Goal: Task Accomplishment & Management: Use online tool/utility

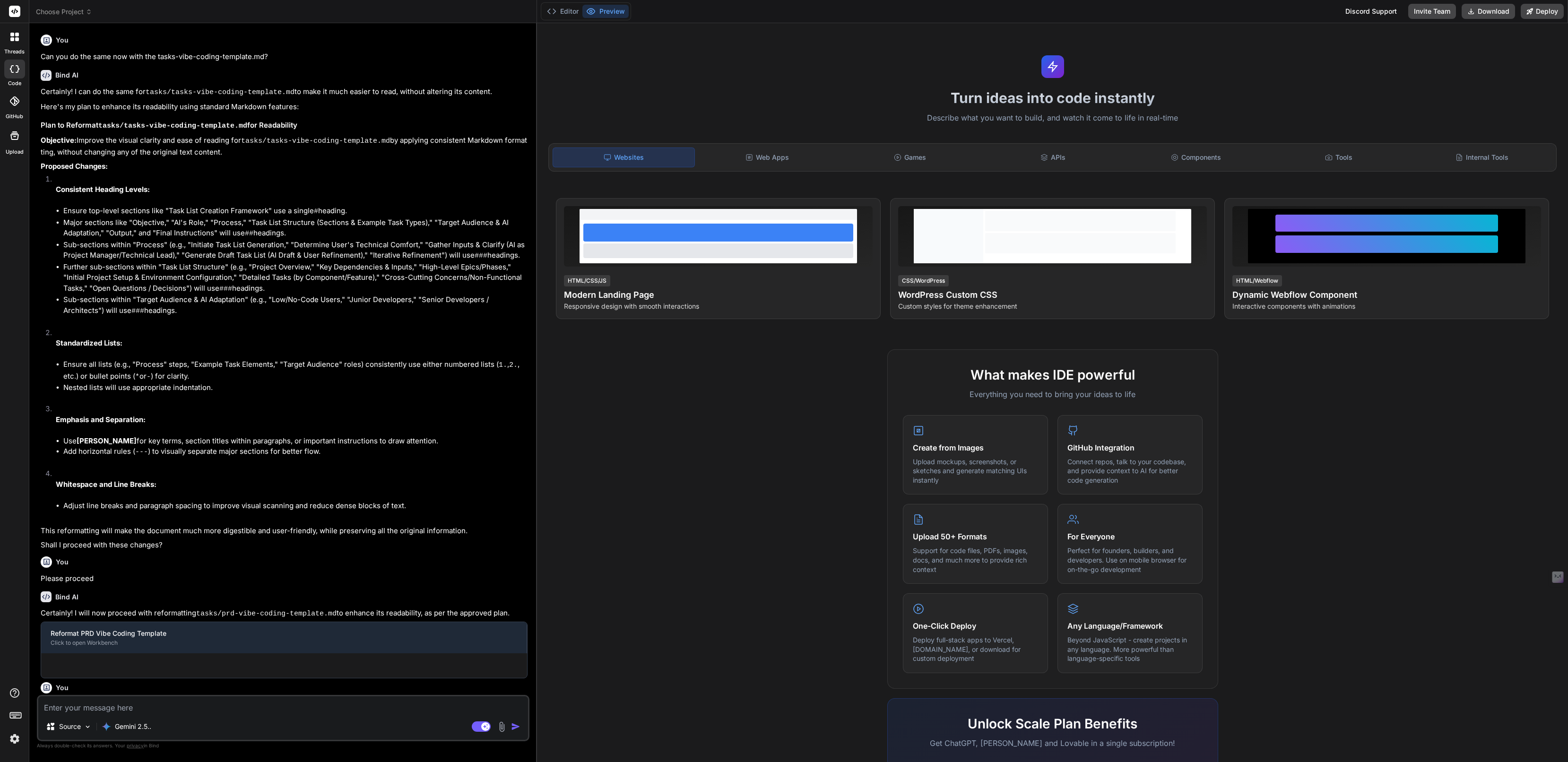
type textarea "x"
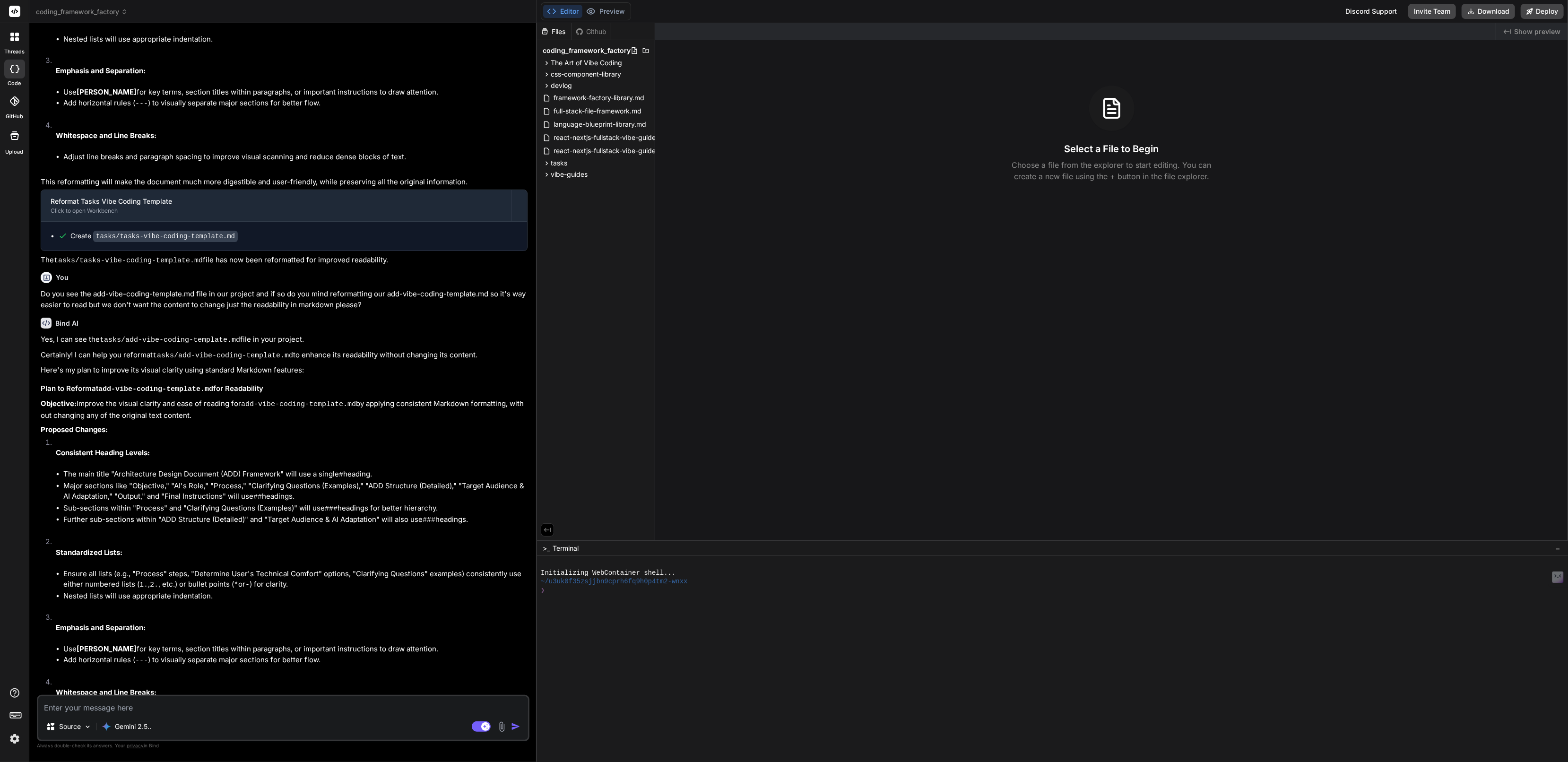
scroll to position [1070, 0]
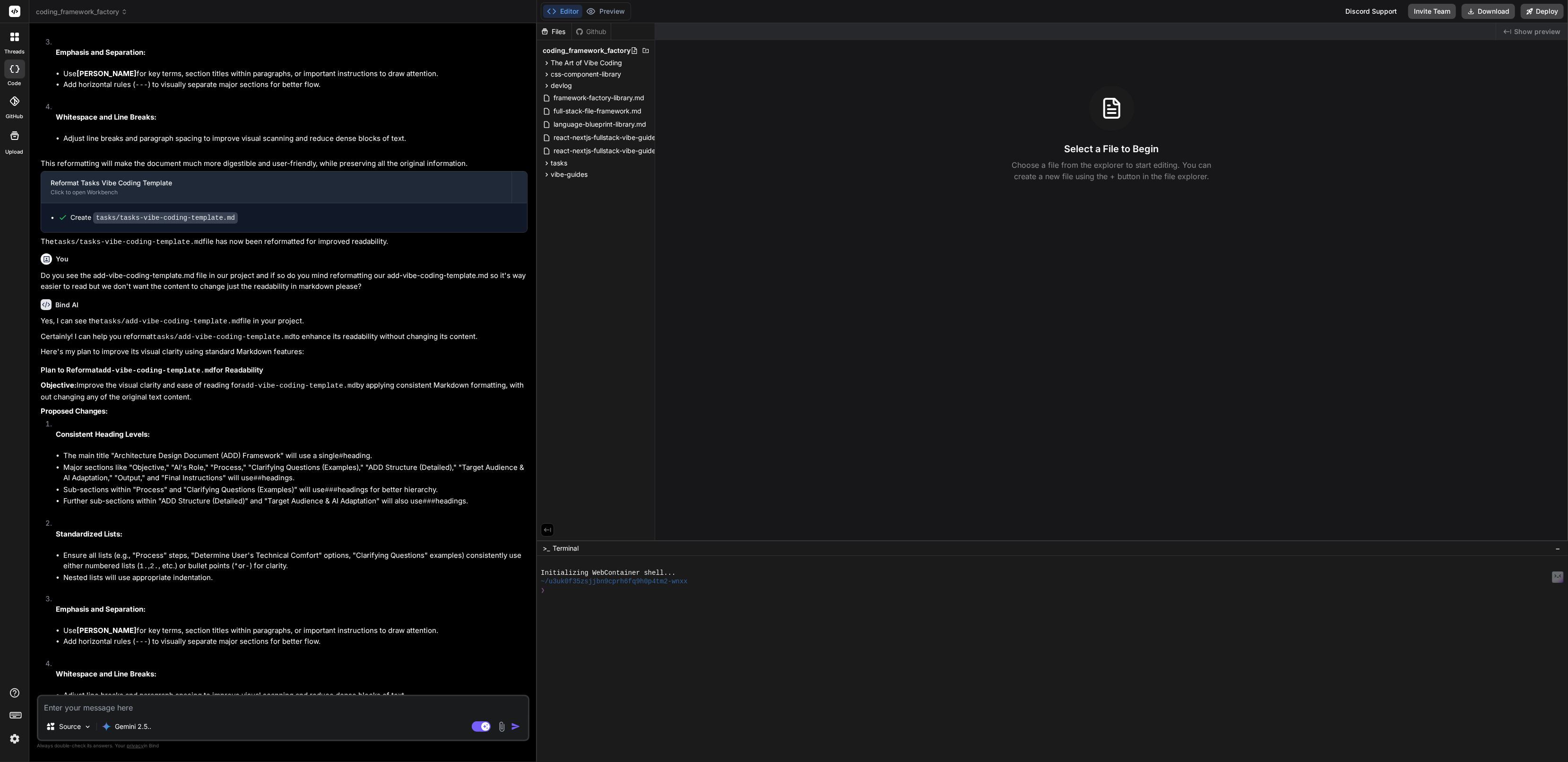
click at [60, 7] on span "coding_framework_factory" at bounding box center [82, 12] width 92 height 9
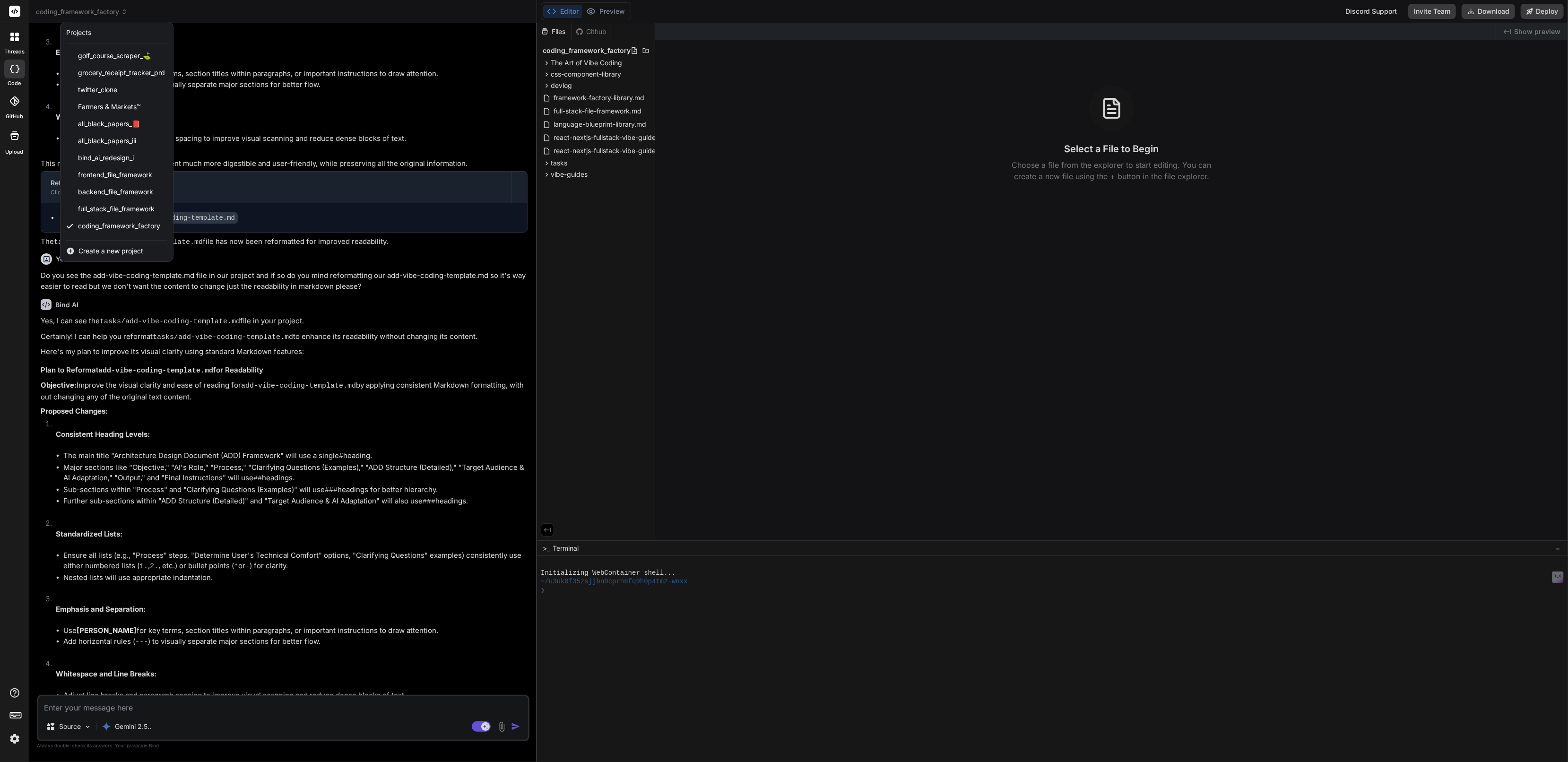
click at [98, 251] on span "Create a new project" at bounding box center [110, 251] width 64 height 9
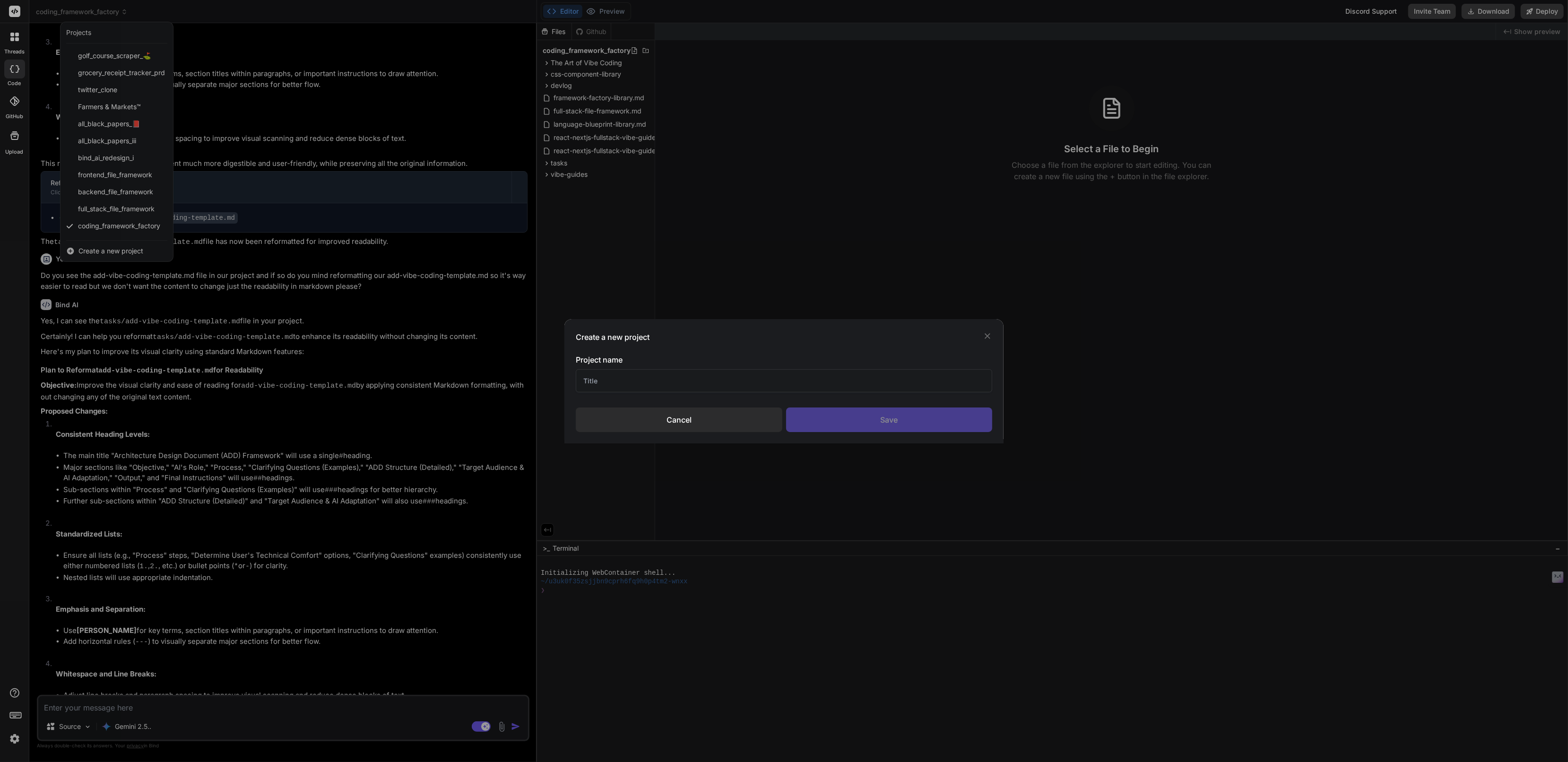
click at [618, 381] on input "text" at bounding box center [784, 381] width 417 height 23
type input "Ai Visual Vibe Coding IDE"
click at [848, 414] on div "Save" at bounding box center [889, 420] width 206 height 25
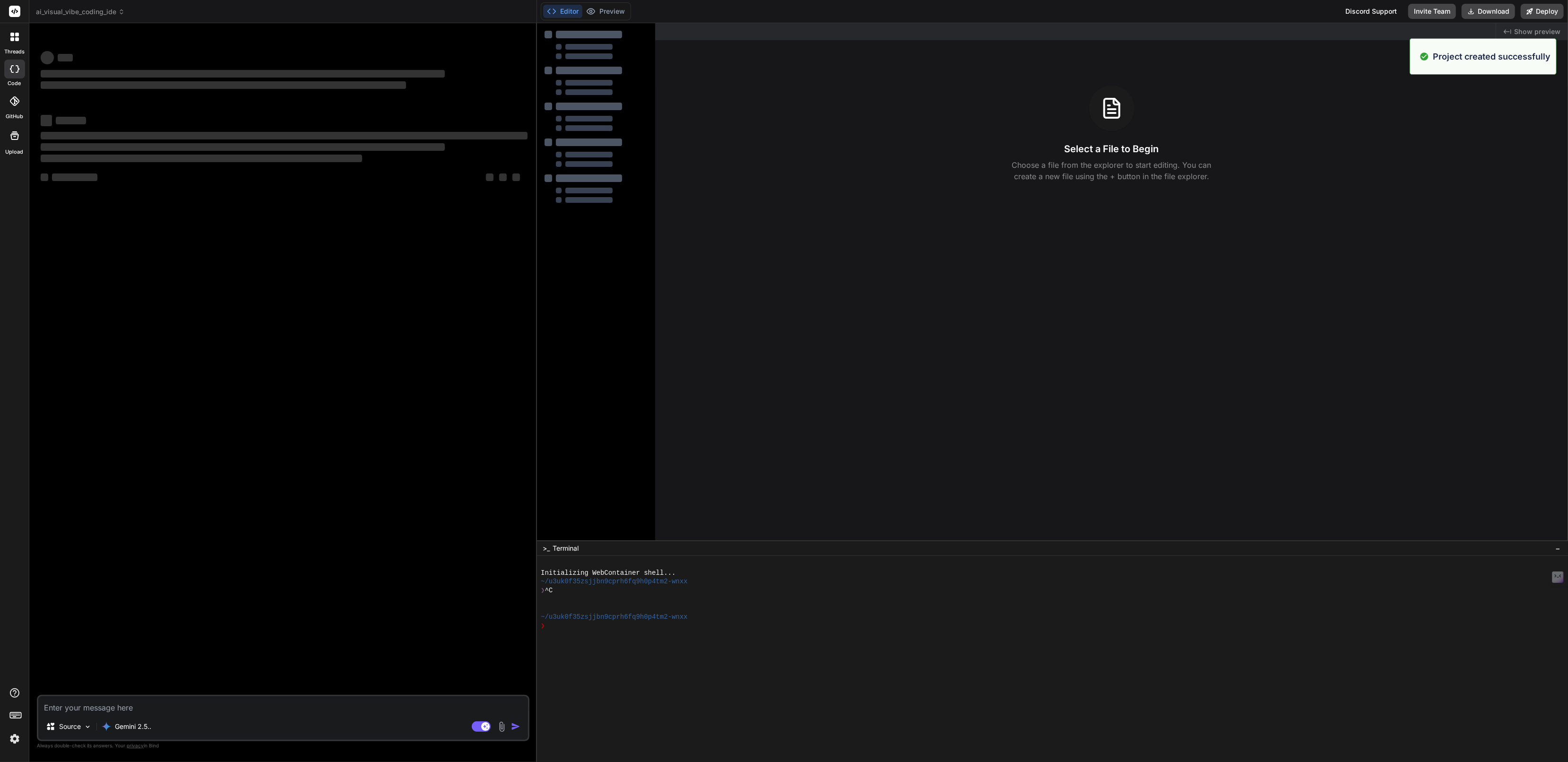
scroll to position [0, 0]
type textarea "x"
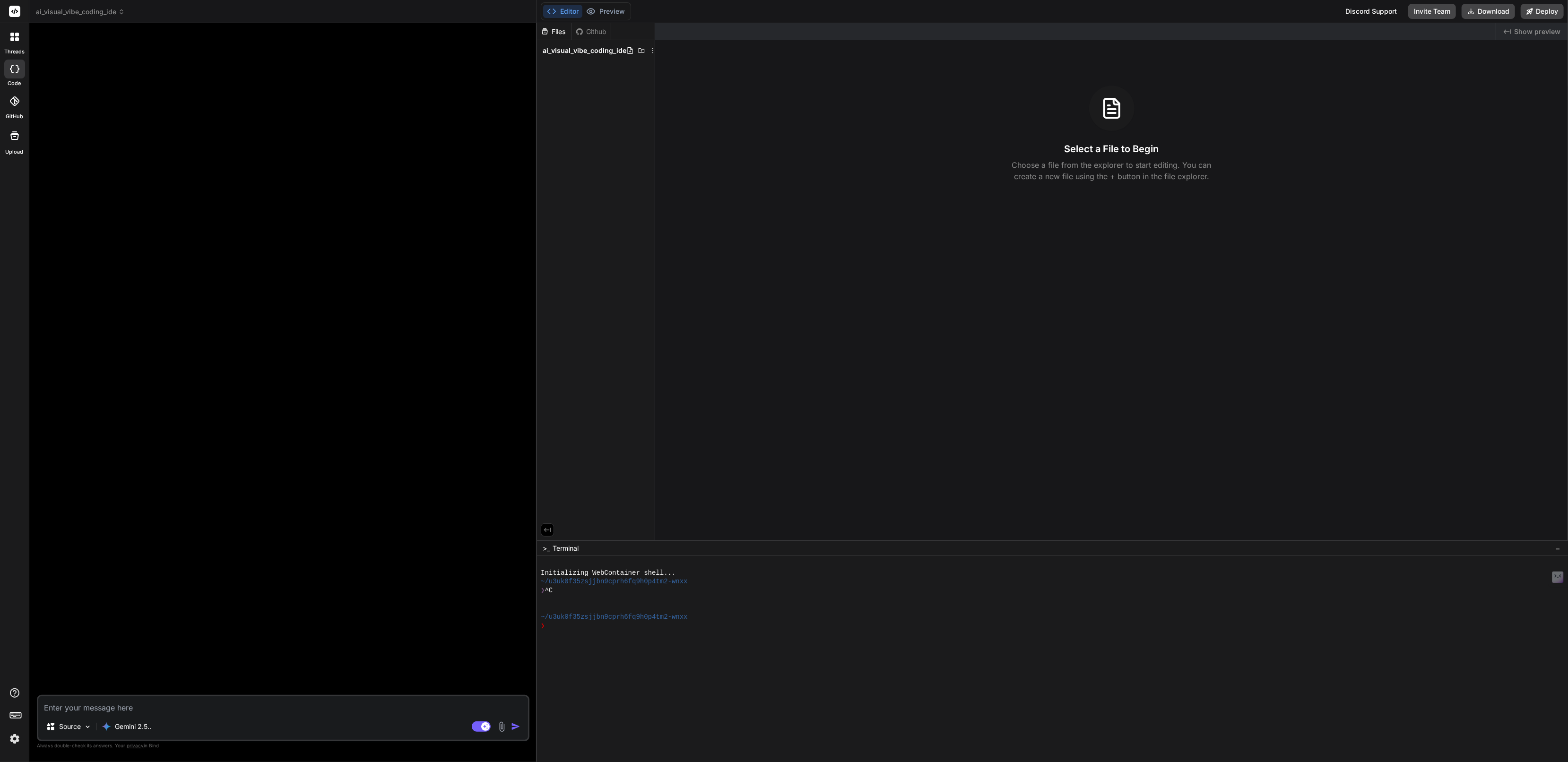
click at [641, 50] on icon at bounding box center [641, 51] width 8 height 8
type input "src"
click at [628, 52] on icon at bounding box center [631, 51] width 8 height 8
click at [593, 62] on input "vibe-coding-ide-brief.md" at bounding box center [604, 63] width 104 height 12
click at [552, 62] on input "vibe-coding-ide-brief.md" at bounding box center [604, 63] width 104 height 12
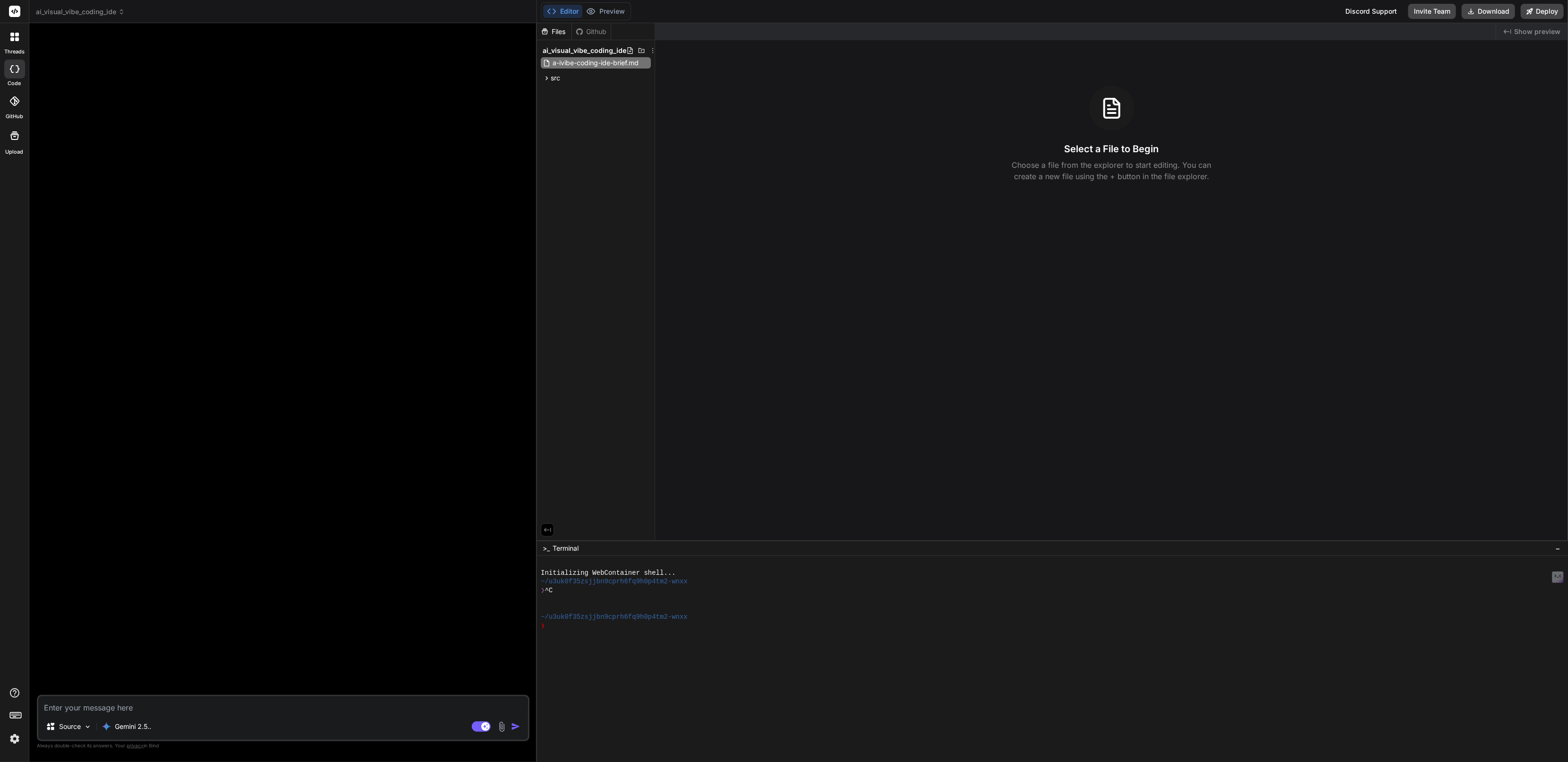
type input "a-ivibe-coding-ide-brief.md"
click at [633, 62] on div "a-ivibe-coding-ide-brief.md" at bounding box center [596, 63] width 110 height 12
click at [617, 99] on div "Files Github ai_visual_vibe_coding_ide src" at bounding box center [596, 282] width 118 height 517
click at [628, 50] on icon at bounding box center [630, 51] width 5 height 7
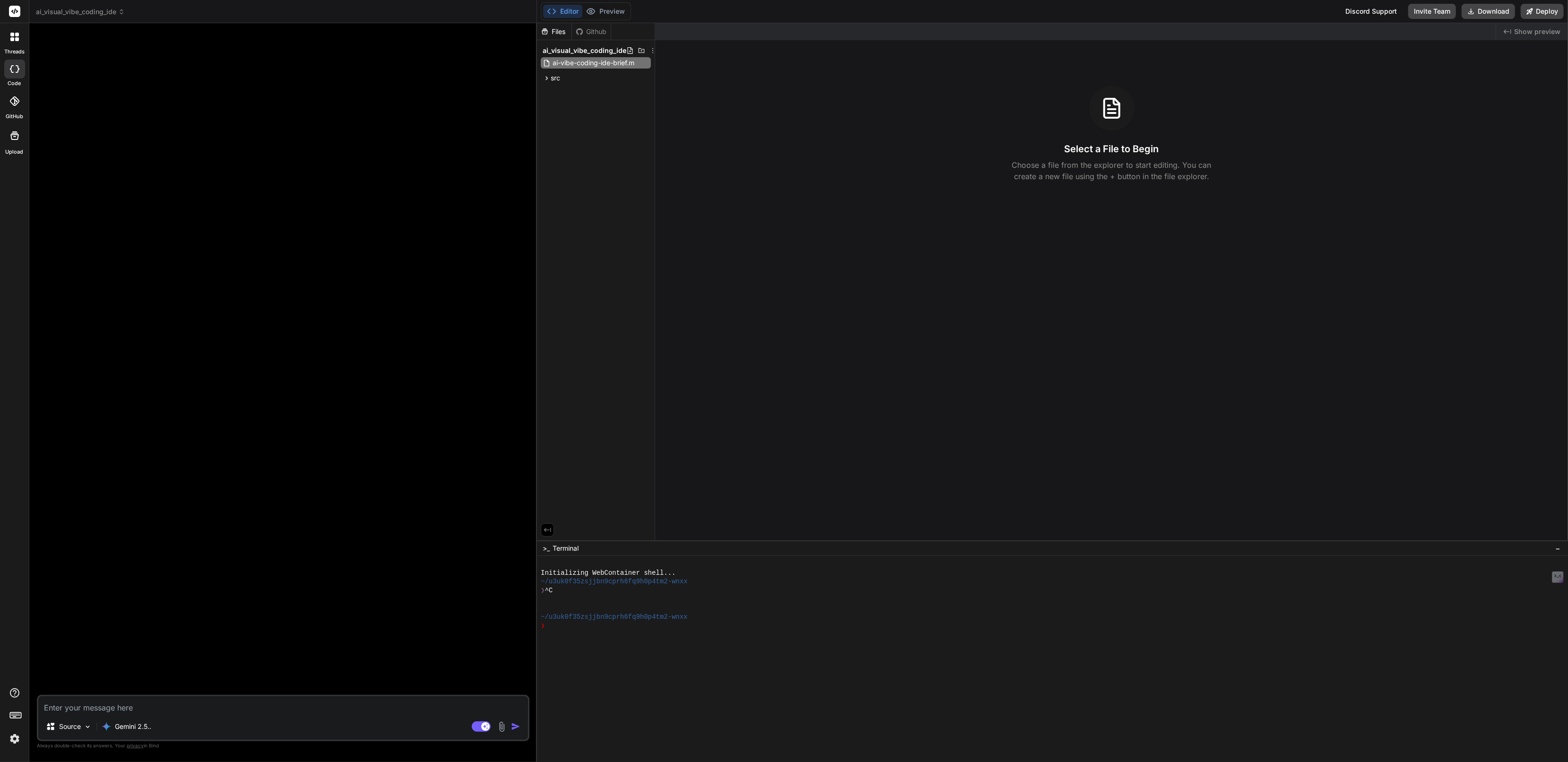
type input "ai-vibe-coding-ide-brief.md"
type textarea "x"
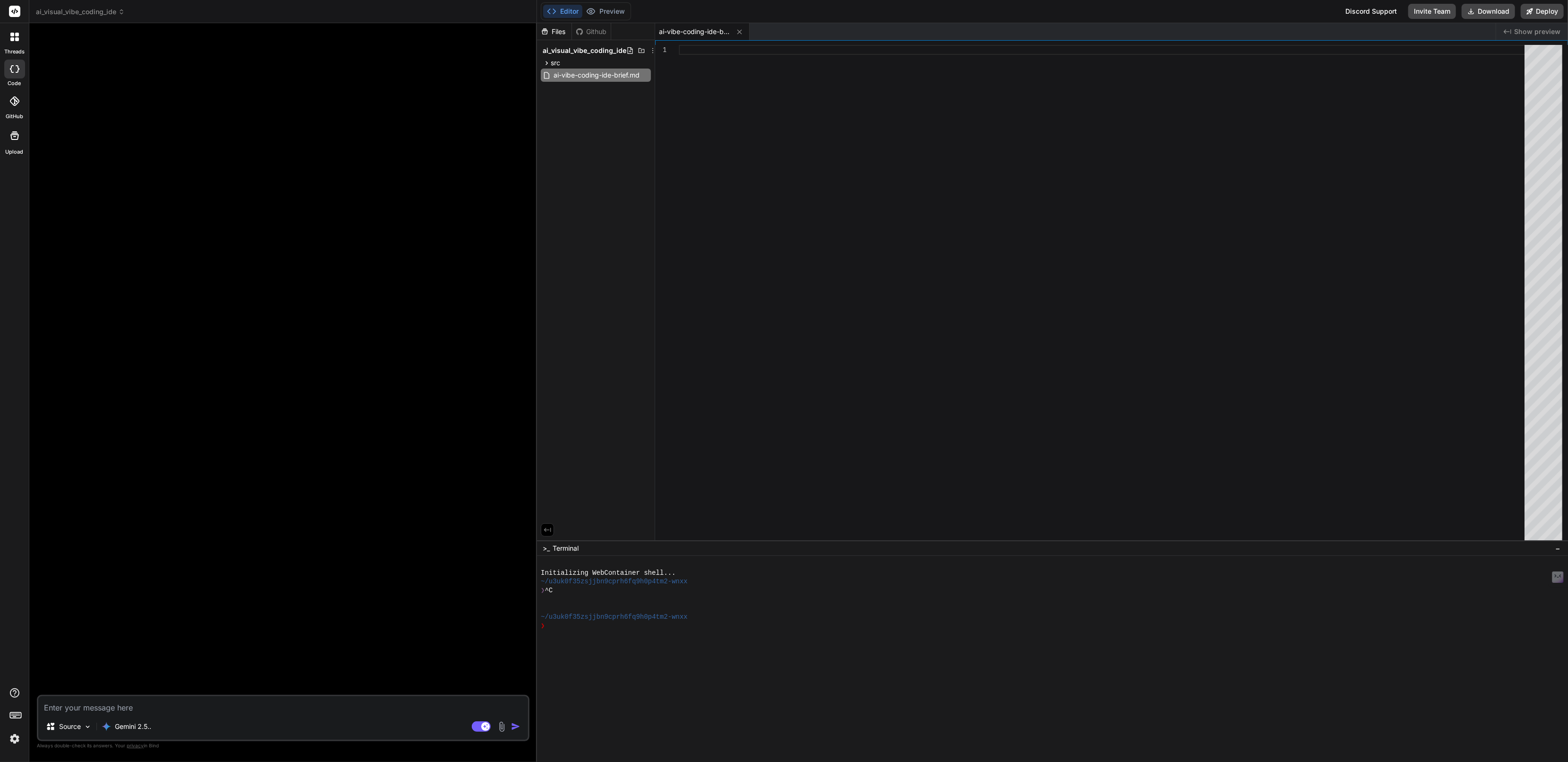
click at [11, 739] on img at bounding box center [15, 739] width 16 height 16
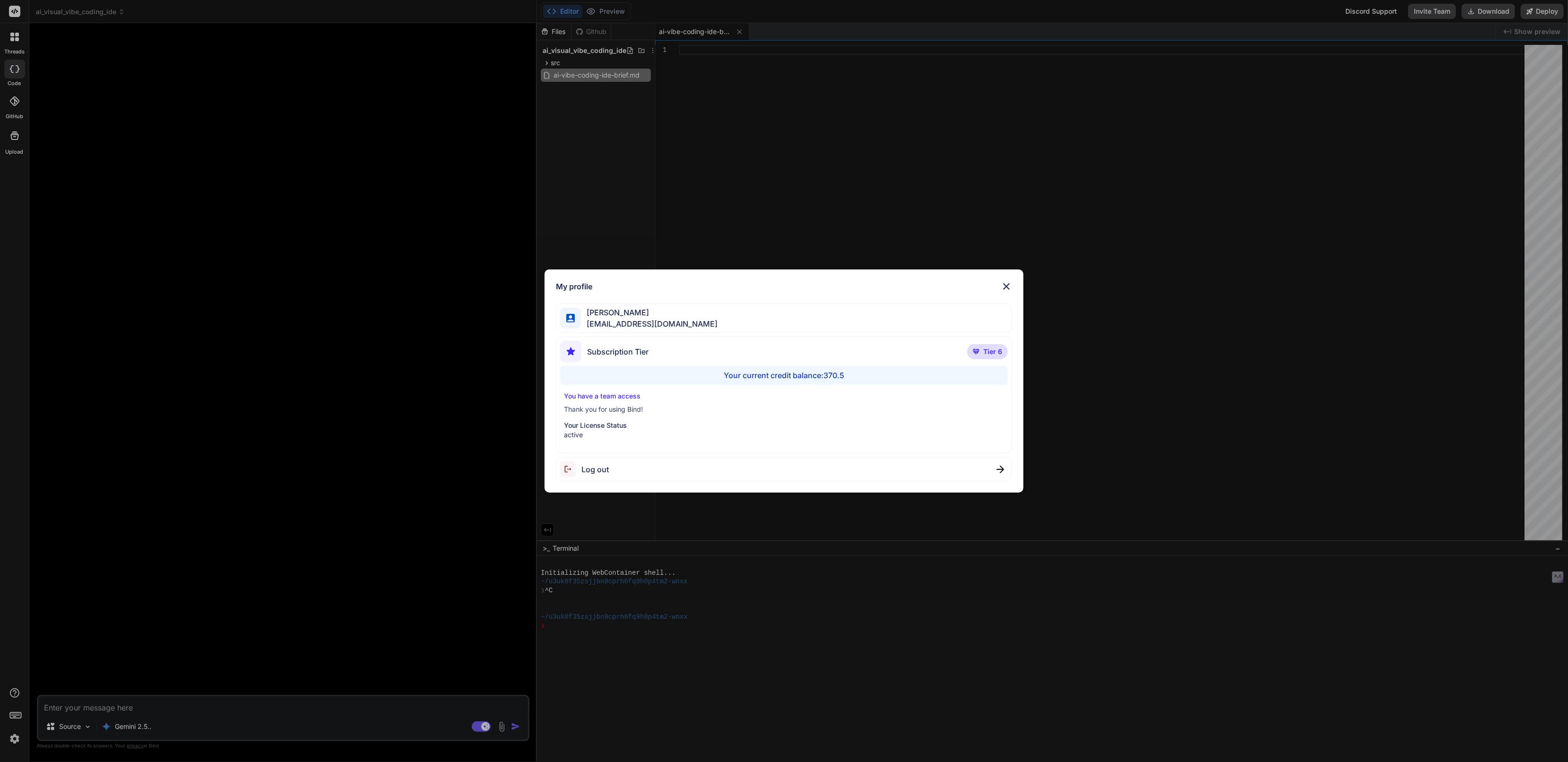
click at [11, 739] on div "My profile [PERSON_NAME] [EMAIL_ADDRESS][DOMAIN_NAME] Subscription Tier Tier 6 …" at bounding box center [784, 381] width 1568 height 762
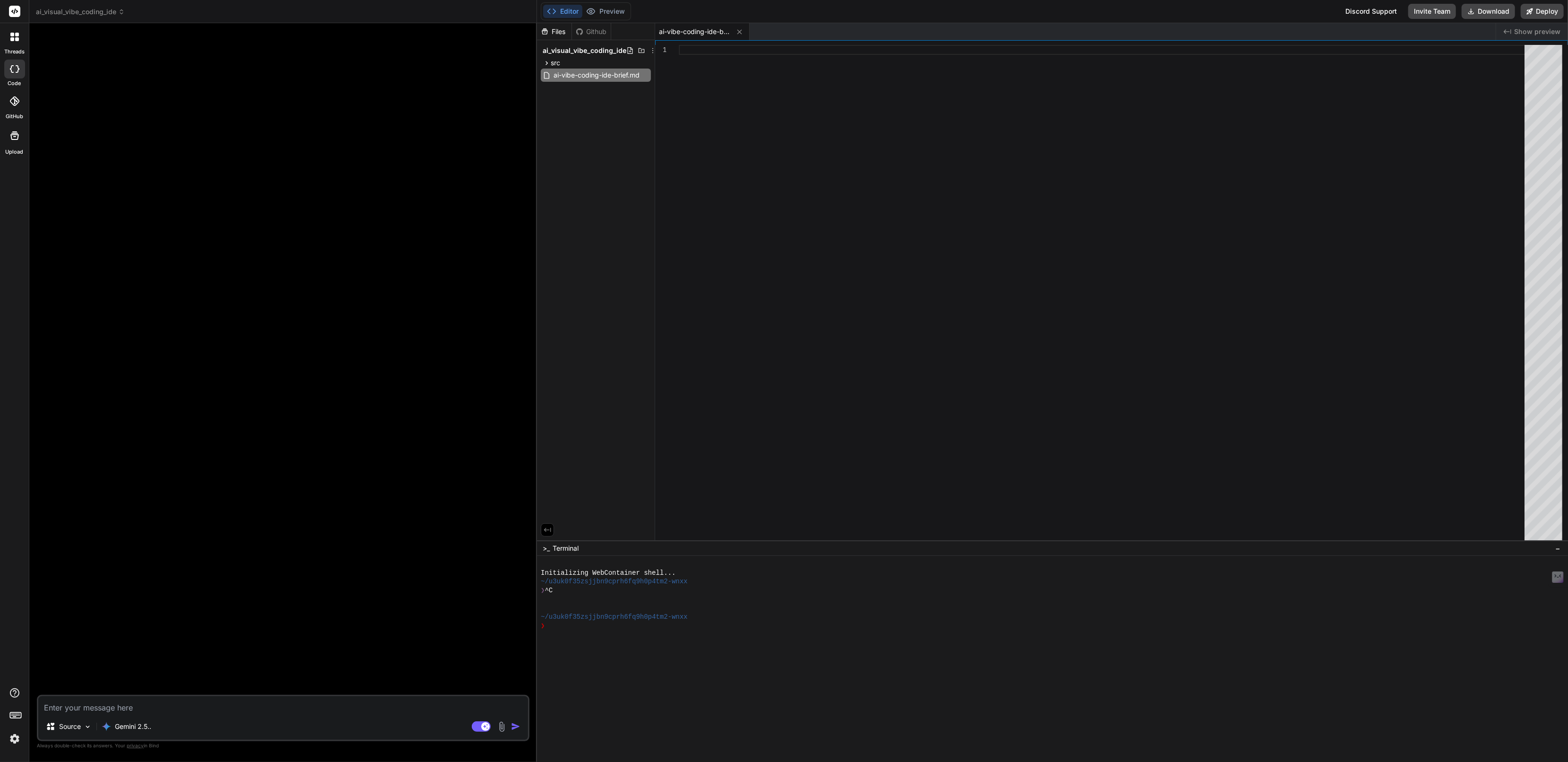
click at [685, 52] on div at bounding box center [1105, 295] width 852 height 500
type textarea "d the initial conversational AI be?** (Simple Q&A vs. sophisticated context awa…"
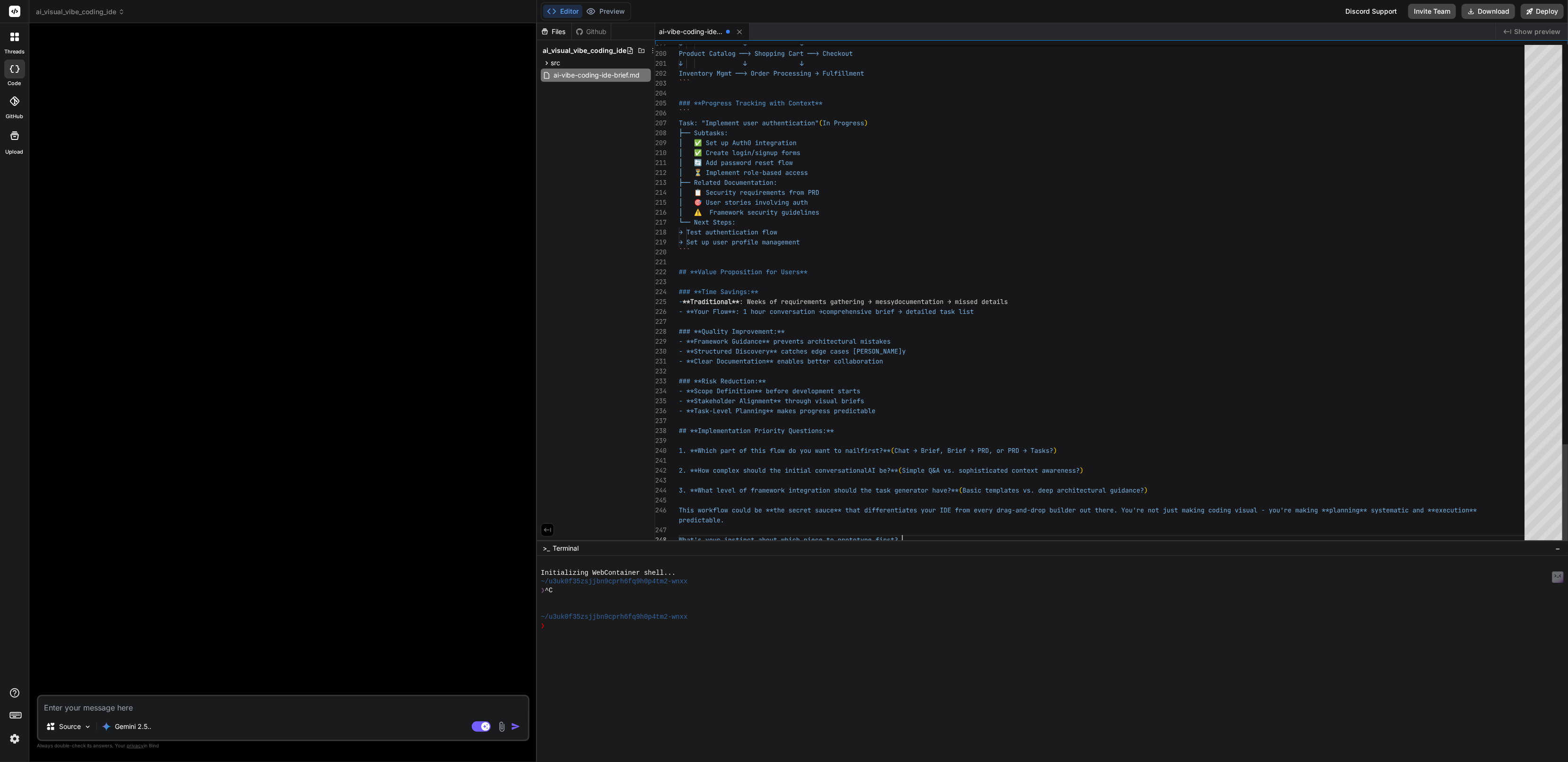
scroll to position [69, 0]
type textarea "x"
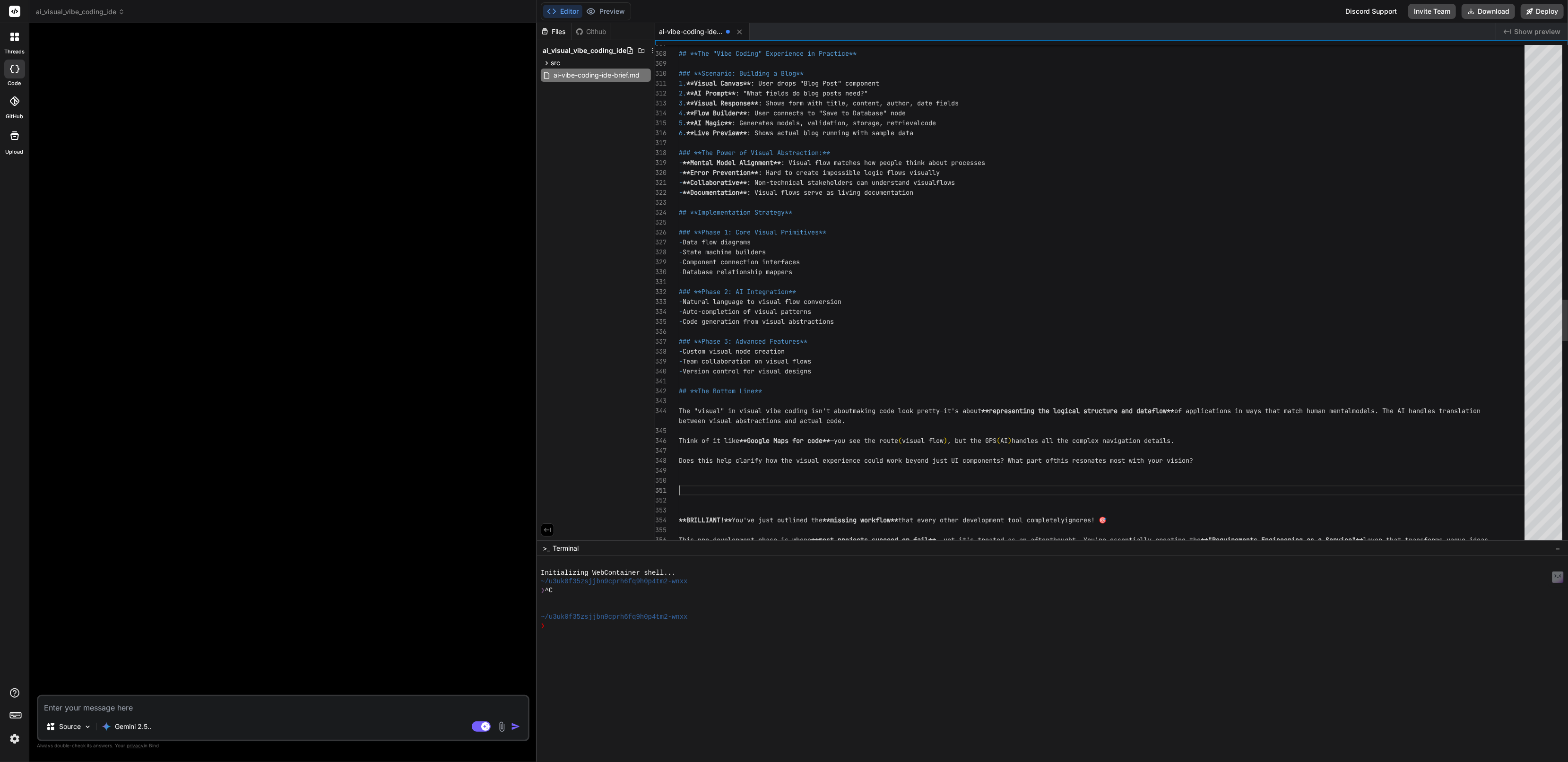
scroll to position [30, 0]
type textarea "his combination of visual development + comprehensive frameworks + AI assistanc…"
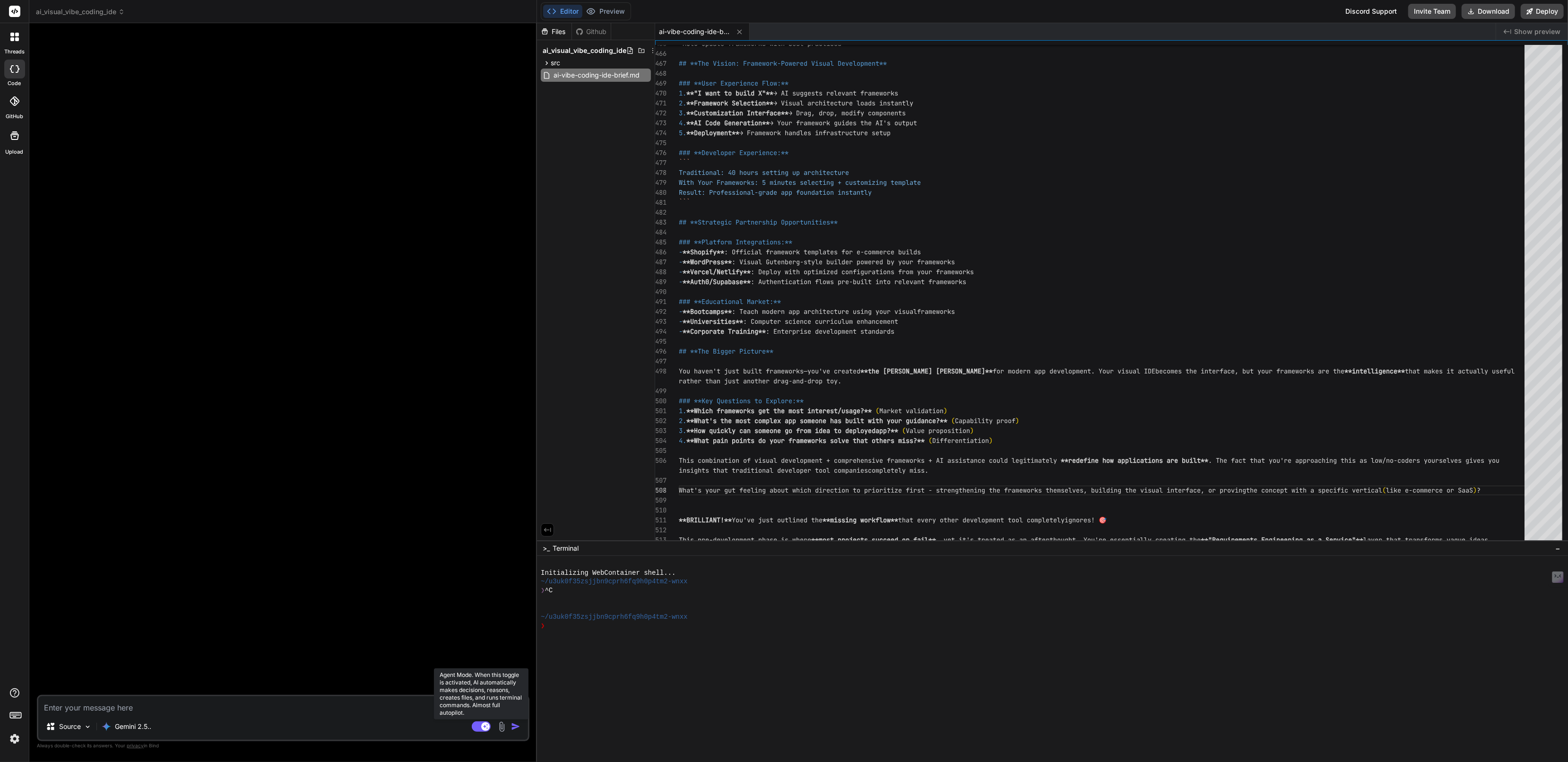
click at [480, 727] on rect at bounding box center [481, 727] width 19 height 11
type textarea "x"
click at [98, 711] on textarea at bounding box center [283, 705] width 489 height 17
type textarea "H"
type textarea "x"
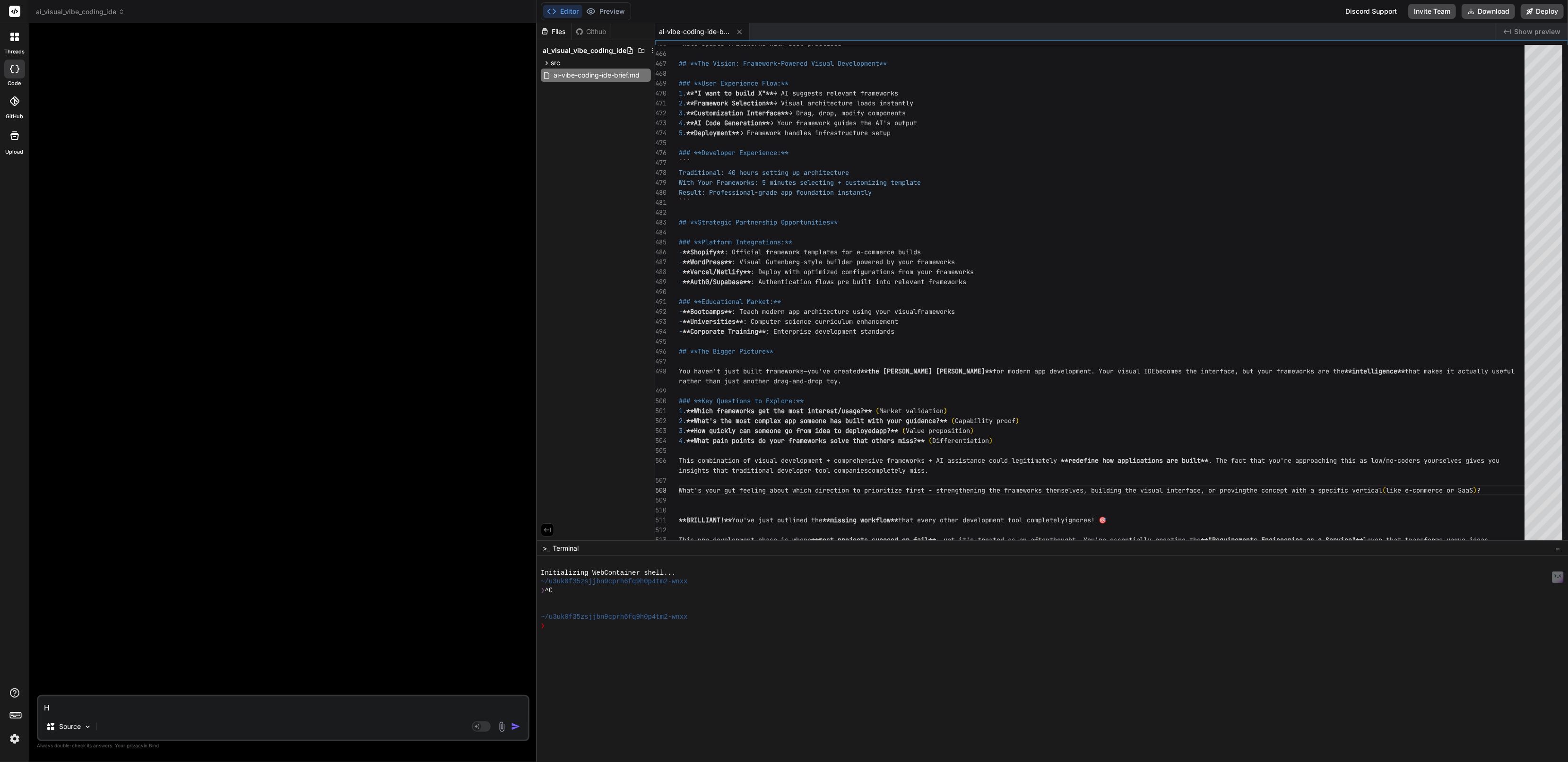
type textarea "Hi"
type textarea "x"
type textarea "Hi,"
type textarea "x"
type textarea "Hi,"
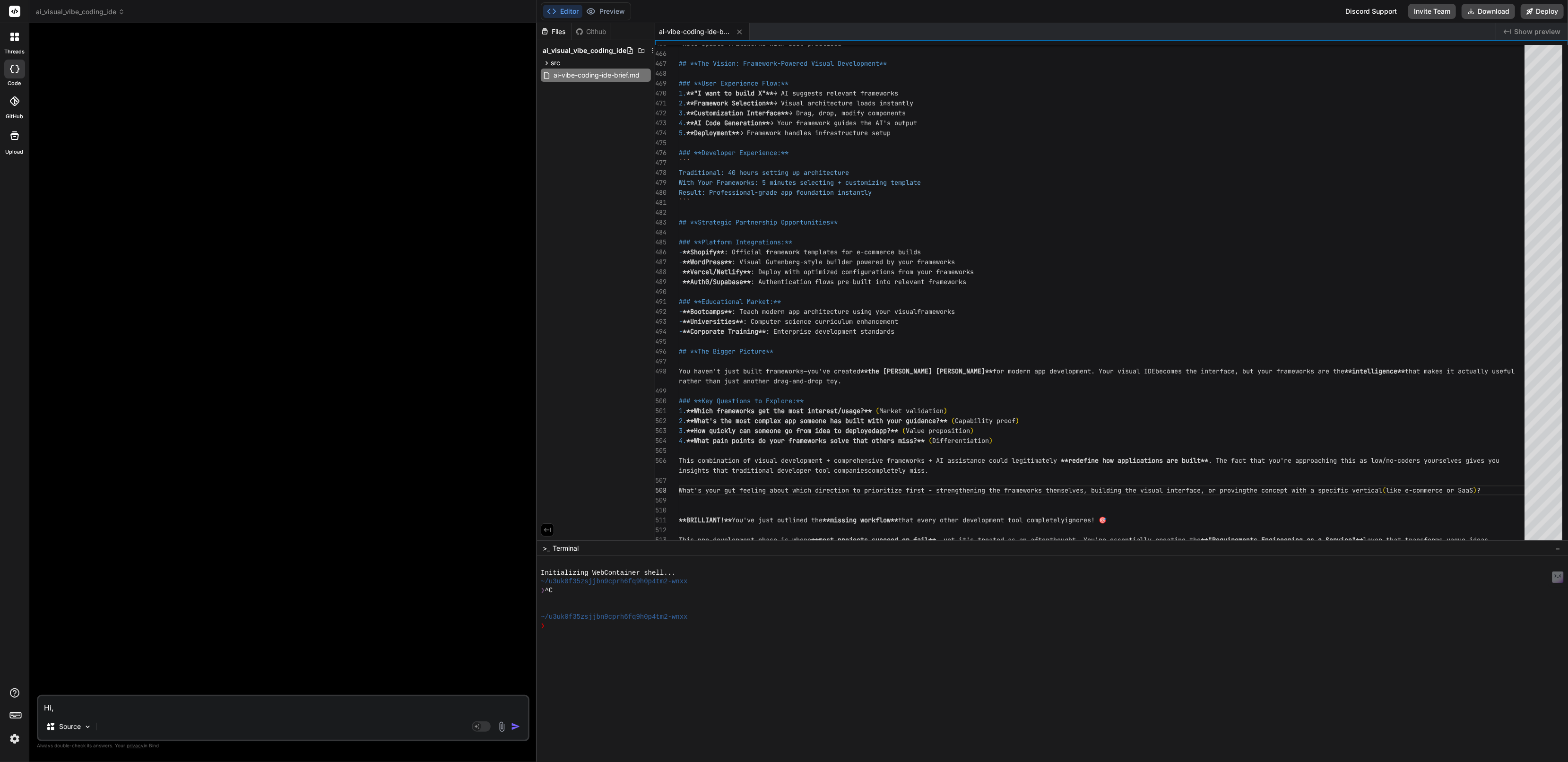
type textarea "x"
type textarea "Hi, w"
type textarea "x"
type textarea "Hi, we"
type textarea "x"
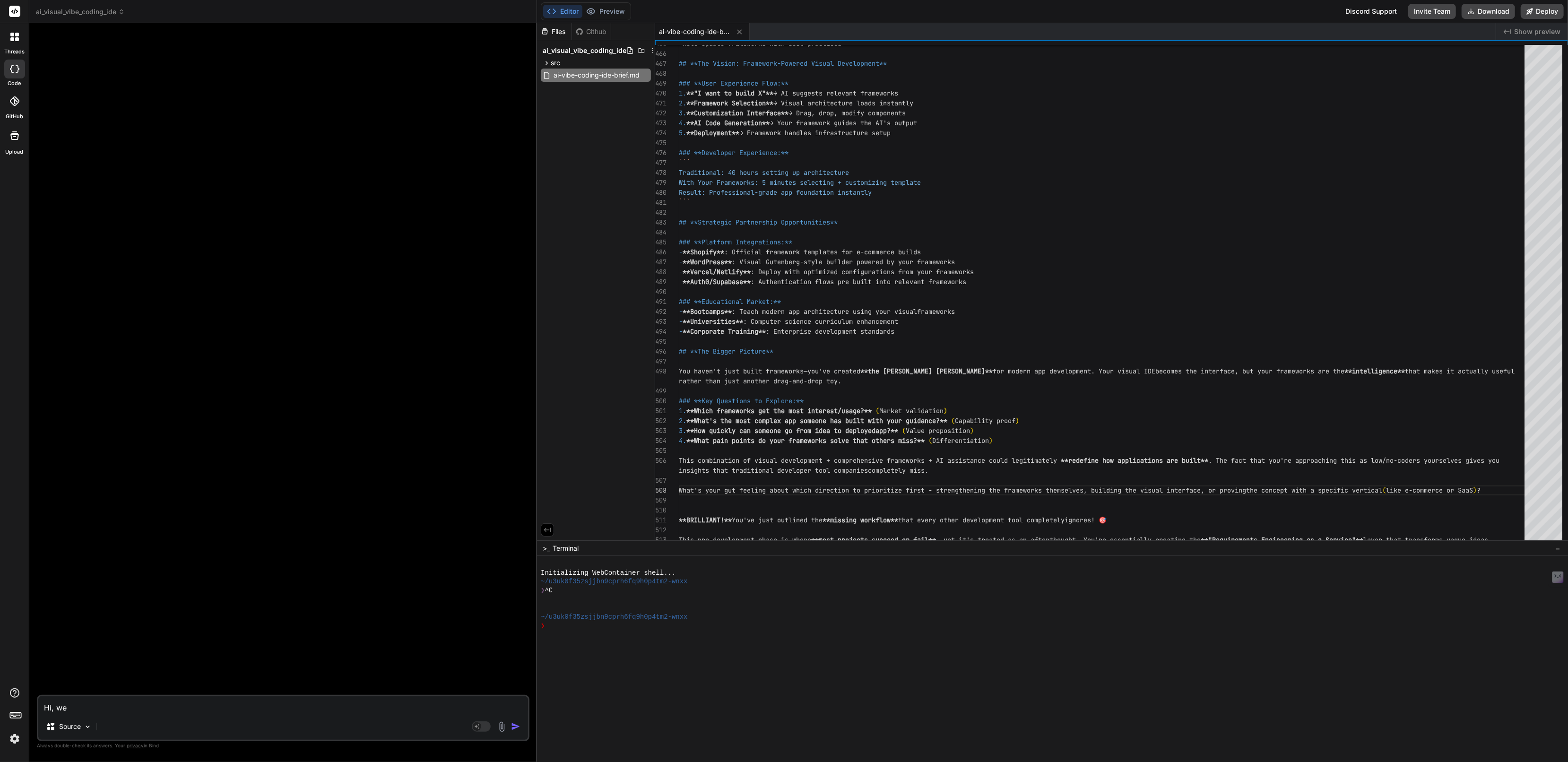
type textarea "Hi, we'"
type textarea "x"
type textarea "Hi, we'r"
type textarea "x"
type textarea "Hi, we're"
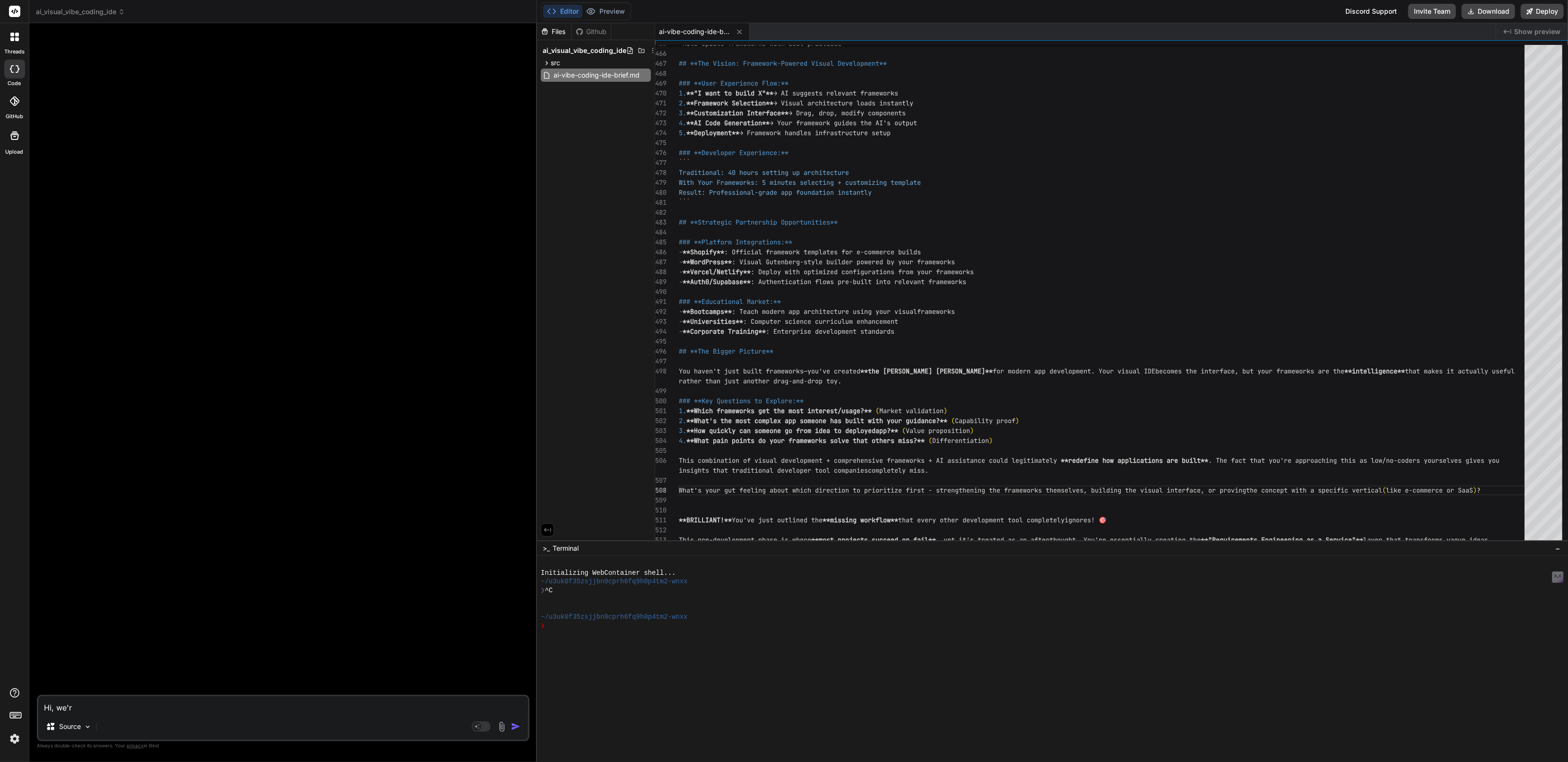
type textarea "x"
type textarea "Hi, we're"
type textarea "x"
type textarea "Hi, we're b"
type textarea "x"
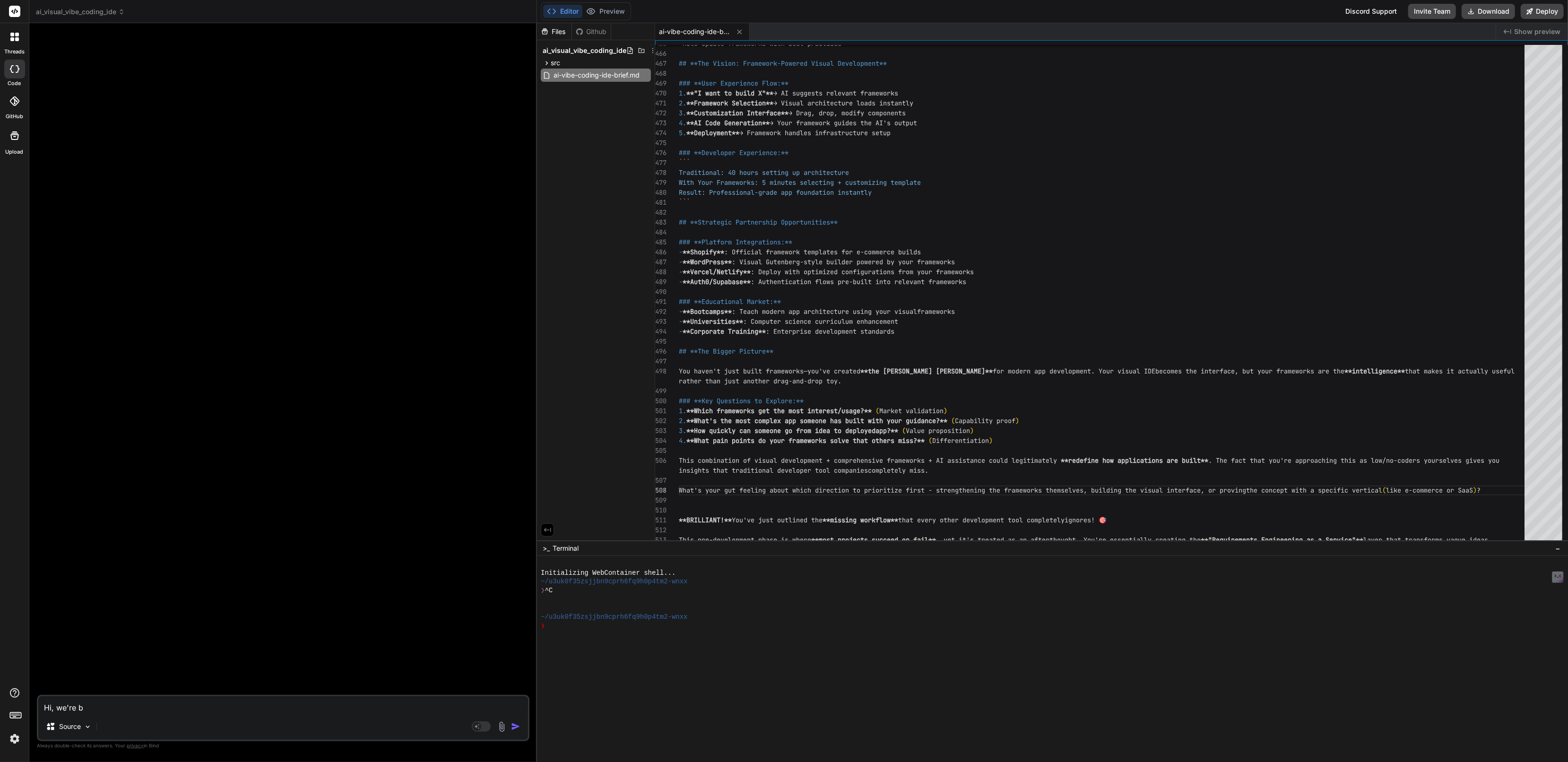
type textarea "Hi, we're br"
type textarea "x"
type textarea "Hi, we're bra"
type textarea "x"
type textarea "Hi, we're brai"
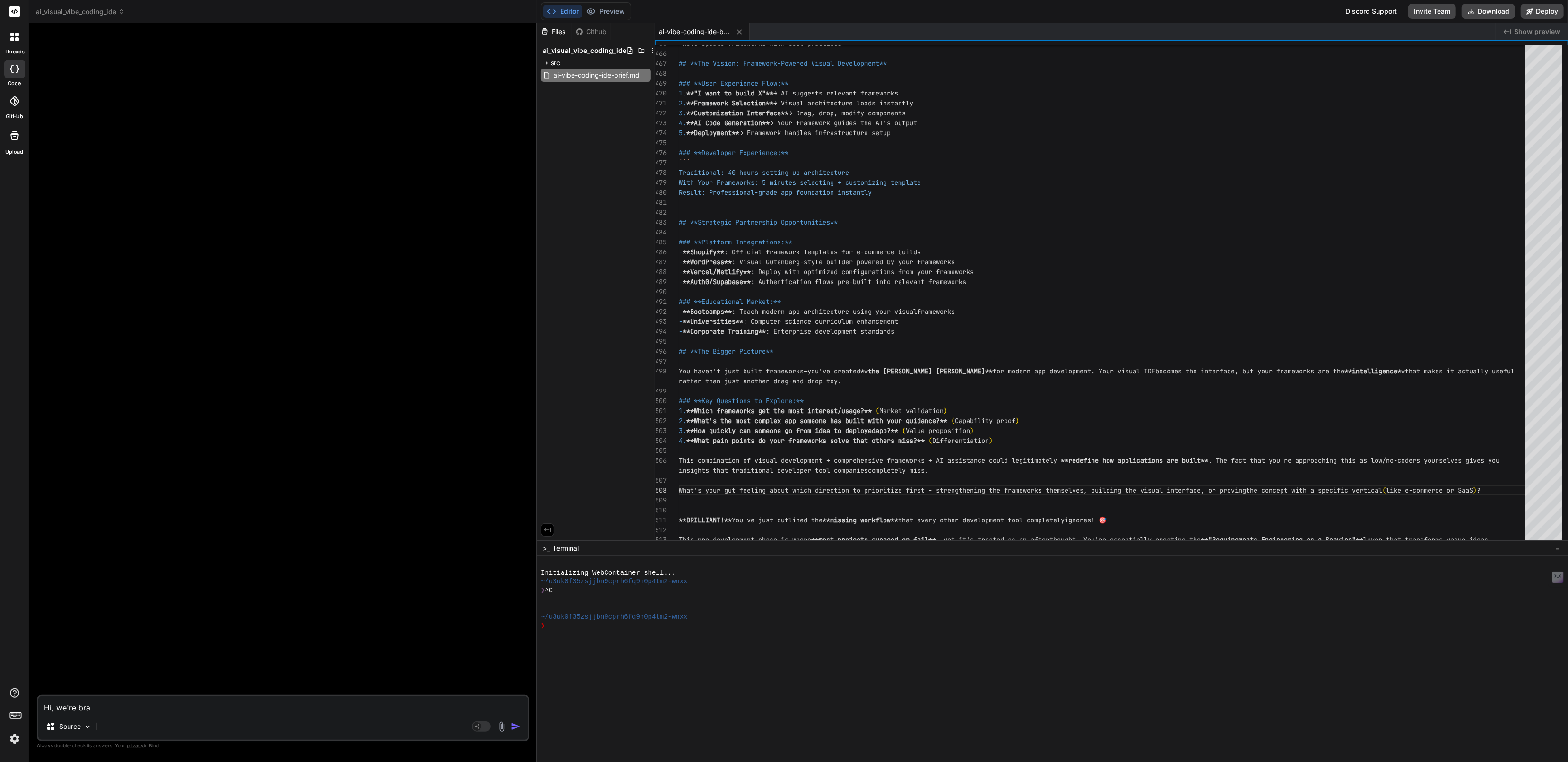
type textarea "x"
type textarea "Hi, we're brain"
type textarea "x"
type textarea "Hi, we're brains"
type textarea "x"
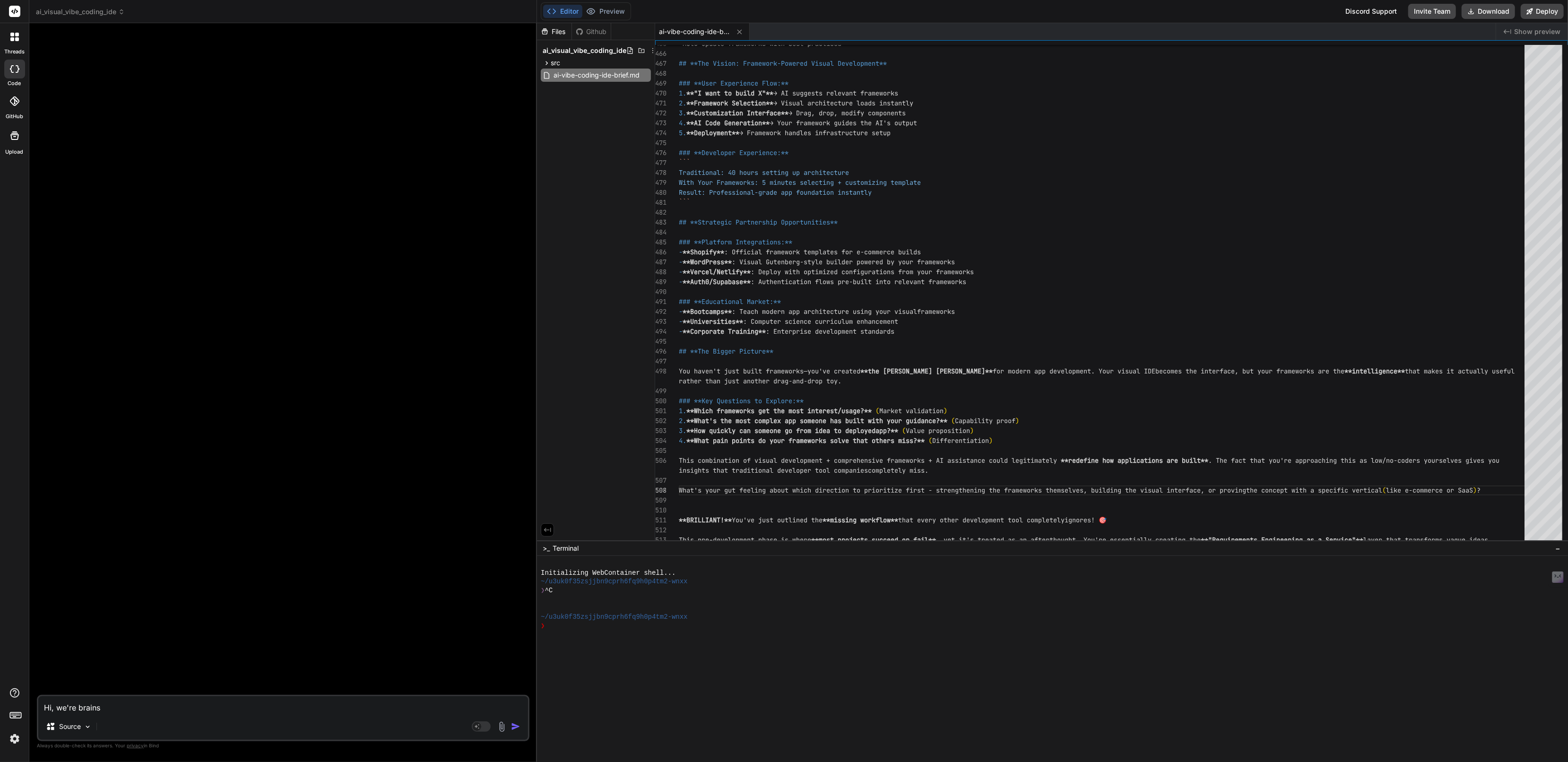
type textarea "Hi, we're brainst"
type textarea "x"
type textarea "Hi, we're brainsto"
type textarea "x"
type textarea "Hi, we're brainstor"
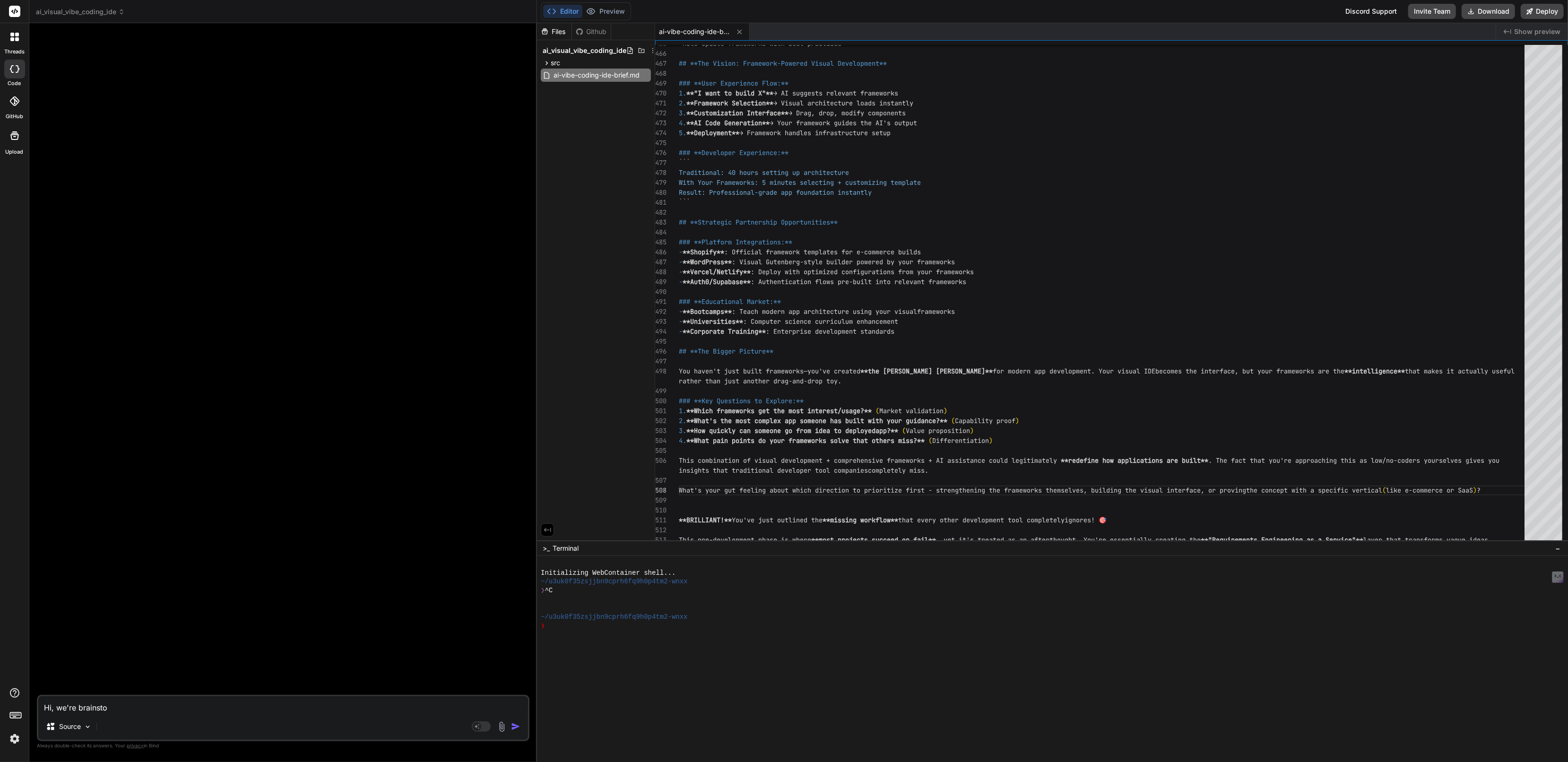
type textarea "x"
type textarea "Hi, we're brainstorm"
type textarea "x"
type textarea "Hi, we're brainstormi"
type textarea "x"
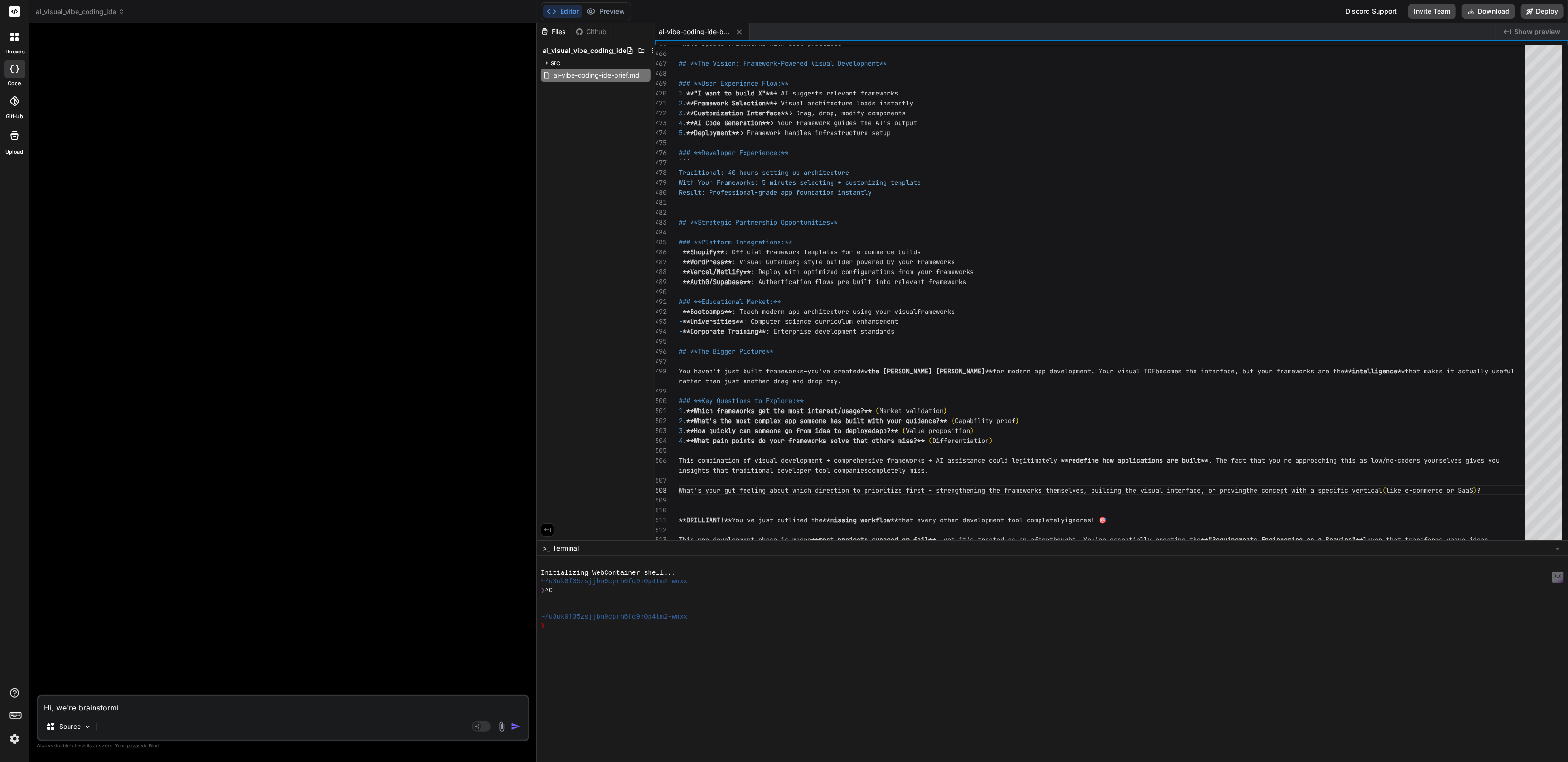
type textarea "Hi, we're brainstormin"
type textarea "x"
type textarea "Hi, we're brainstorming"
type textarea "x"
type textarea "Hi, we're brainstorming"
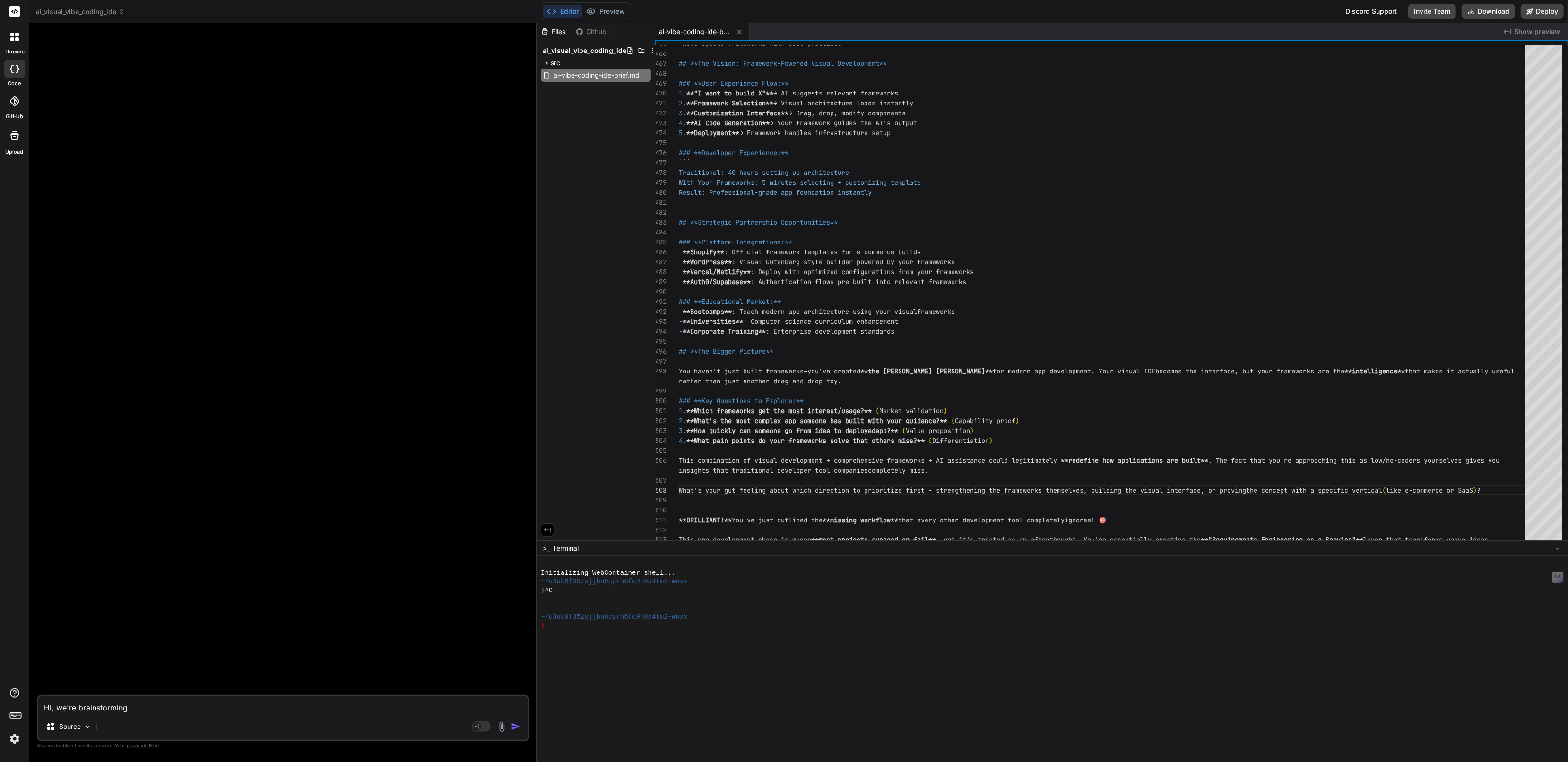
type textarea "x"
type textarea "Hi, we're brainstorming a"
type textarea "x"
type textarea "Hi, we're brainstorming a"
type textarea "x"
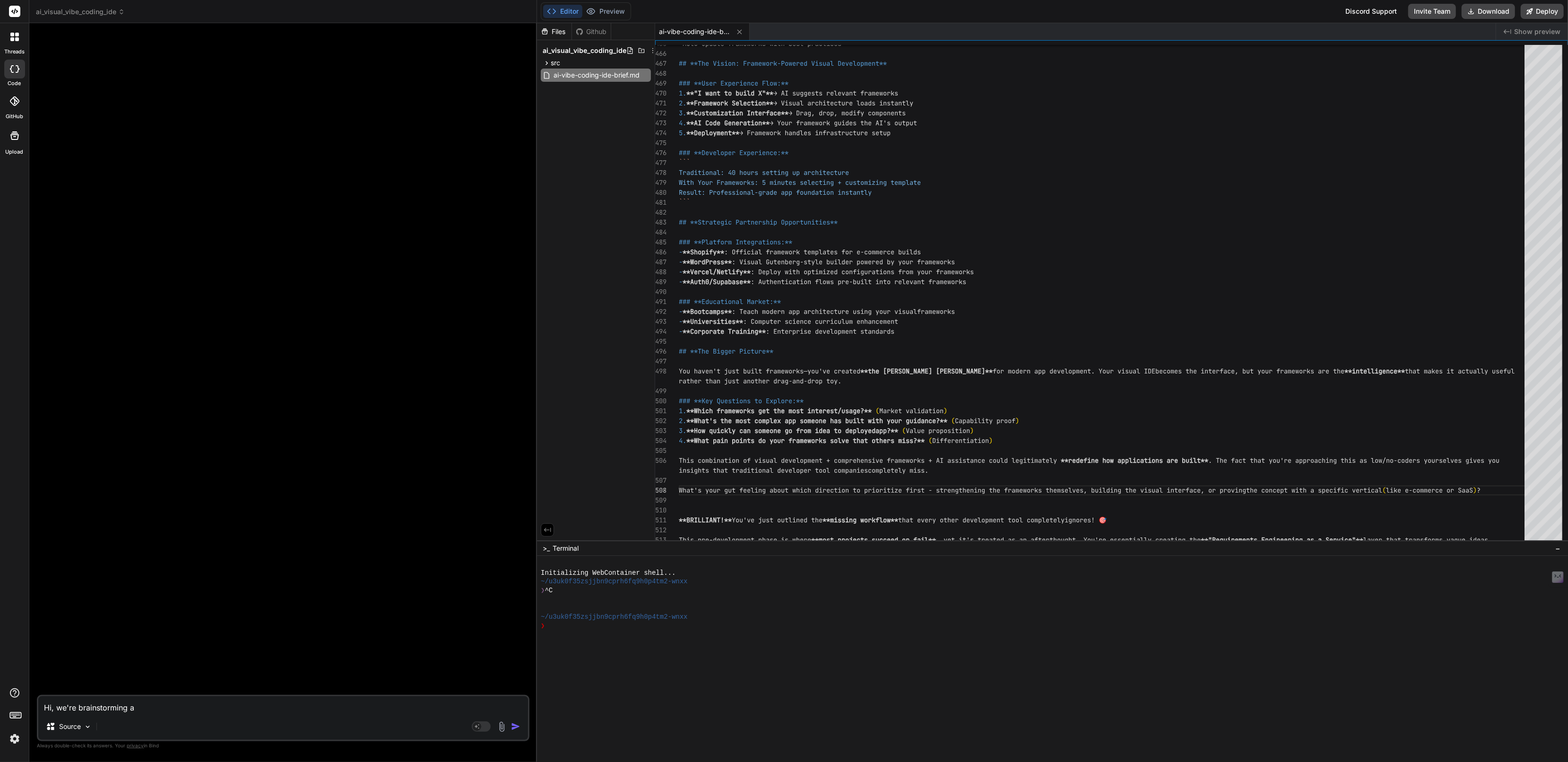
type textarea "Hi, we're brainstorming a"
type textarea "x"
type textarea "Hi, we're brainstorming an"
type textarea "x"
type textarea "Hi, we're brainstorming an"
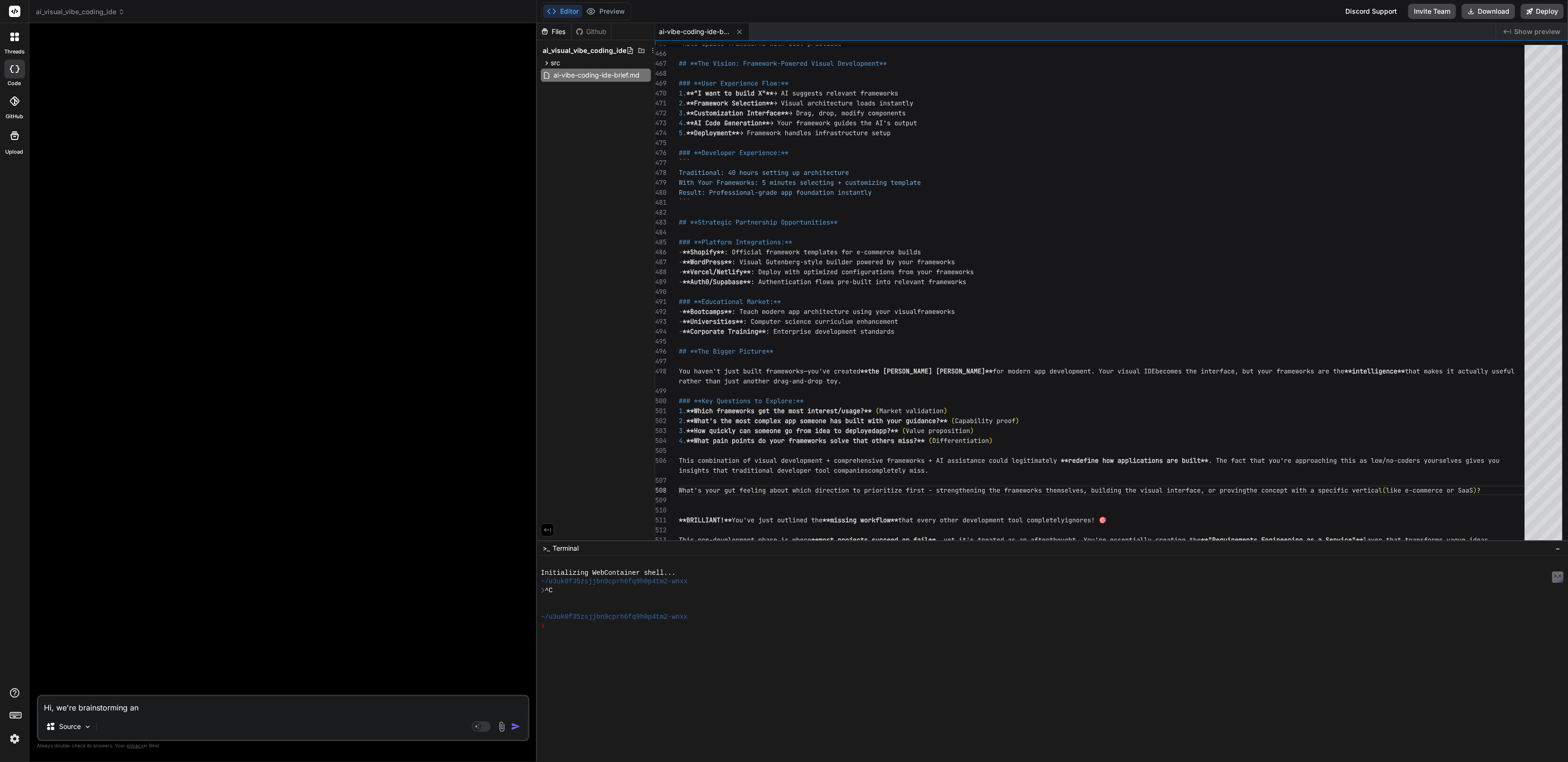
type textarea "x"
type textarea "Hi, we're brainstorming an A"
type textarea "x"
type textarea "Hi, we're brainstorming an Ai"
type textarea "x"
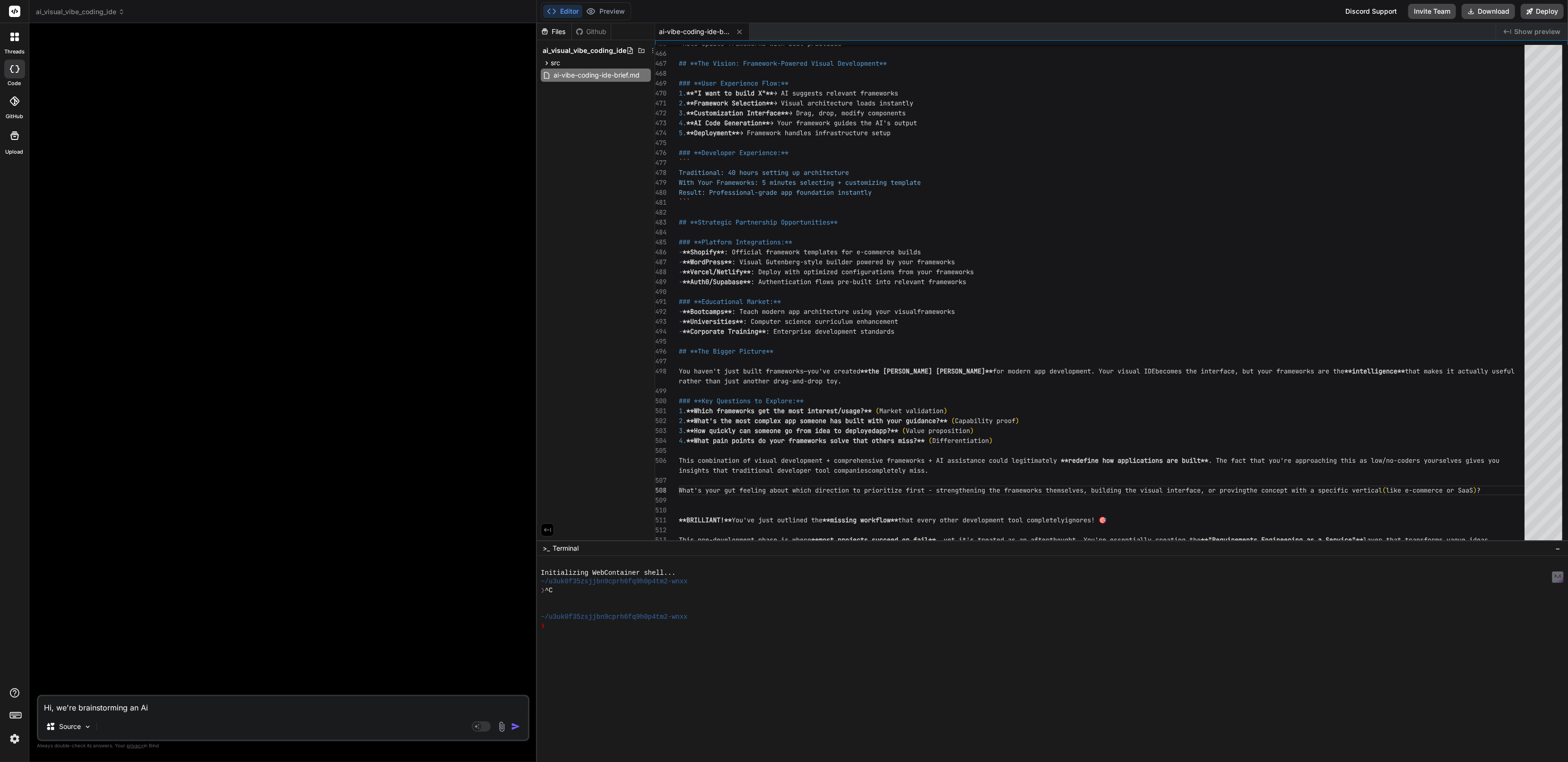
type textarea "Hi, we're brainstorming an Ai"
type textarea "x"
type textarea "Hi, we're brainstorming an Ai V"
type textarea "x"
type textarea "Hi, we're brainstorming an [PERSON_NAME]"
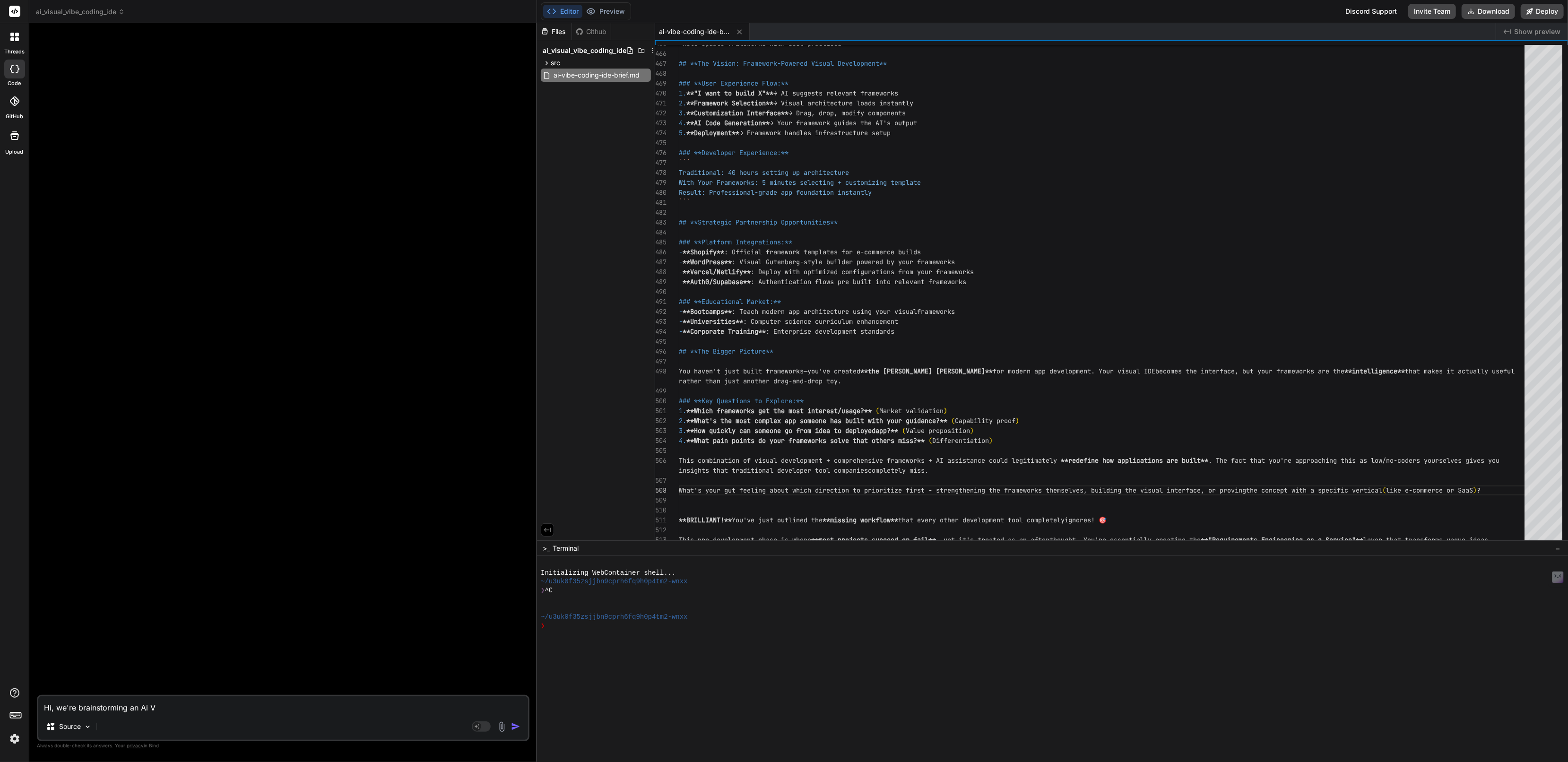
type textarea "x"
type textarea "Hi, we're brainstorming an Ai Vib"
type textarea "x"
type textarea "Hi, we're brainstorming an Ai Vibe"
type textarea "x"
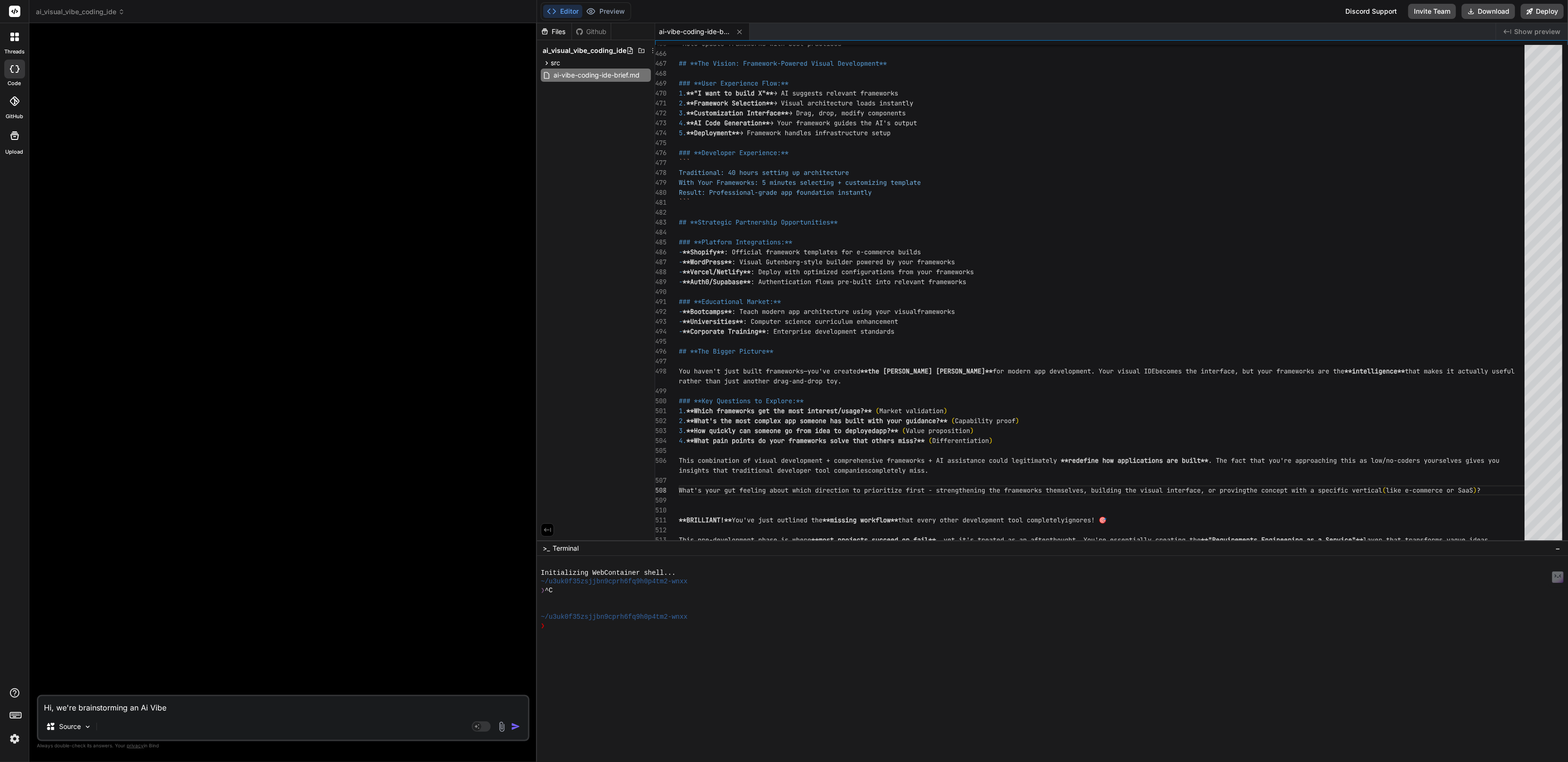
type textarea "Hi, we're brainstorming an Ai Vibe"
type textarea "x"
type textarea "Hi, we're brainstorming an Ai Vibe C"
type textarea "x"
type textarea "Hi, we're brainstorming an Ai Vibe Co"
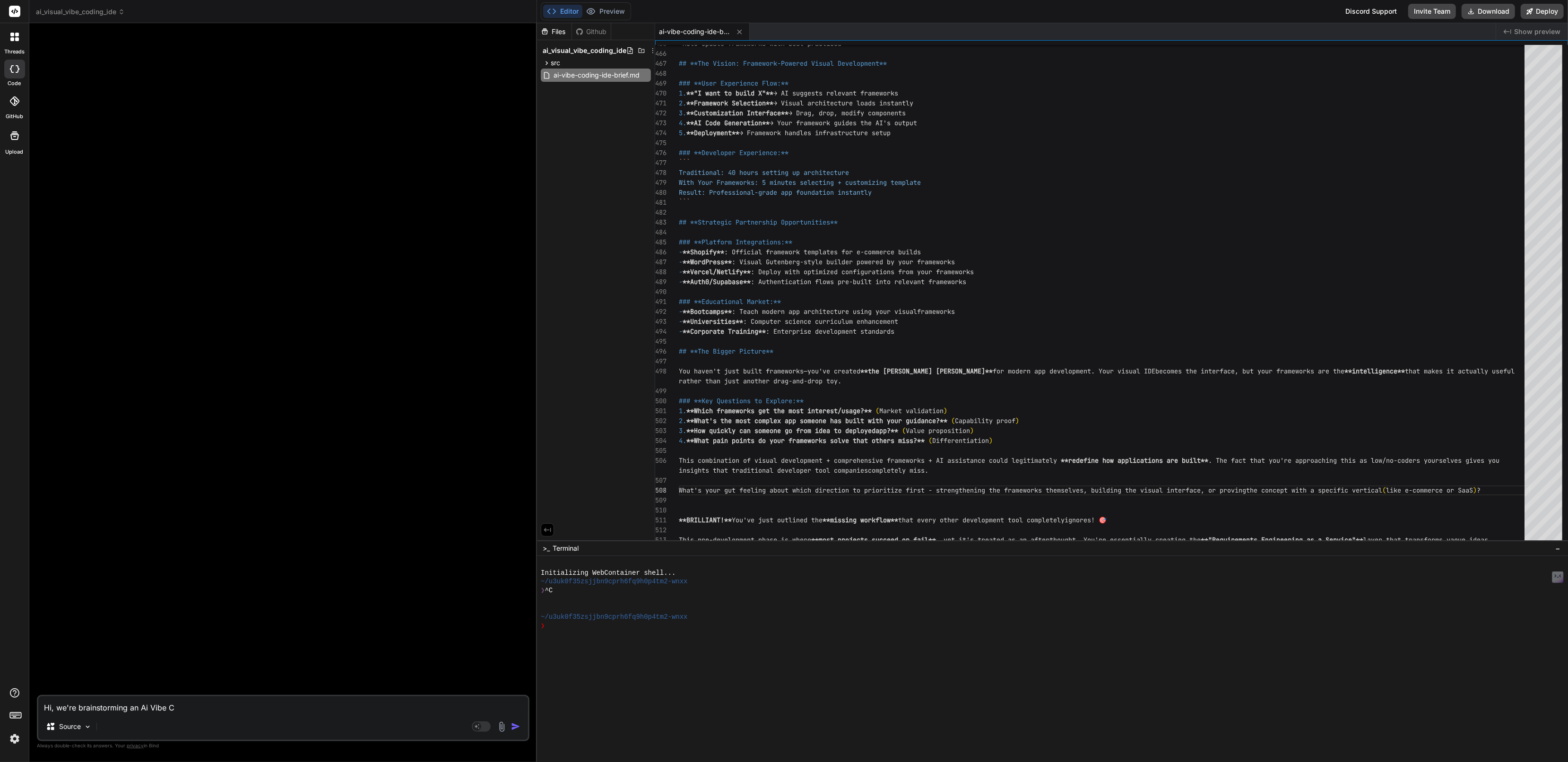
type textarea "x"
type textarea "Hi, we're brainstorming an Ai Vibe Cod"
type textarea "x"
type textarea "Hi, we're brainstorming an Ai Vibe Codi"
type textarea "x"
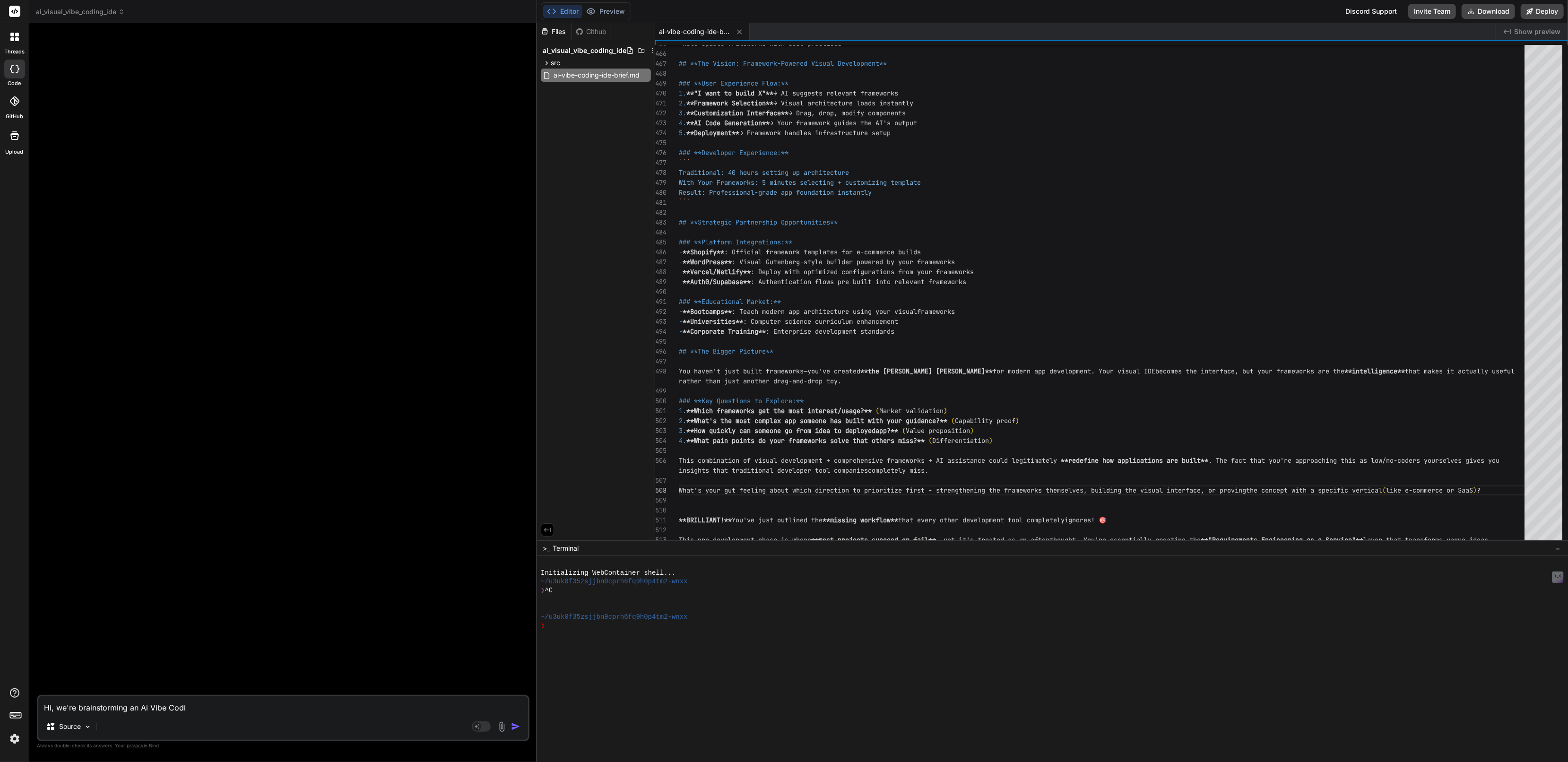
type textarea "Hi, we're brainstorming an [PERSON_NAME]"
type textarea "x"
type textarea "Hi, we're brainstorming an Ai Vibe Coding"
type textarea "x"
type textarea "Hi, we're brainstorming an Ai Vibe Coding"
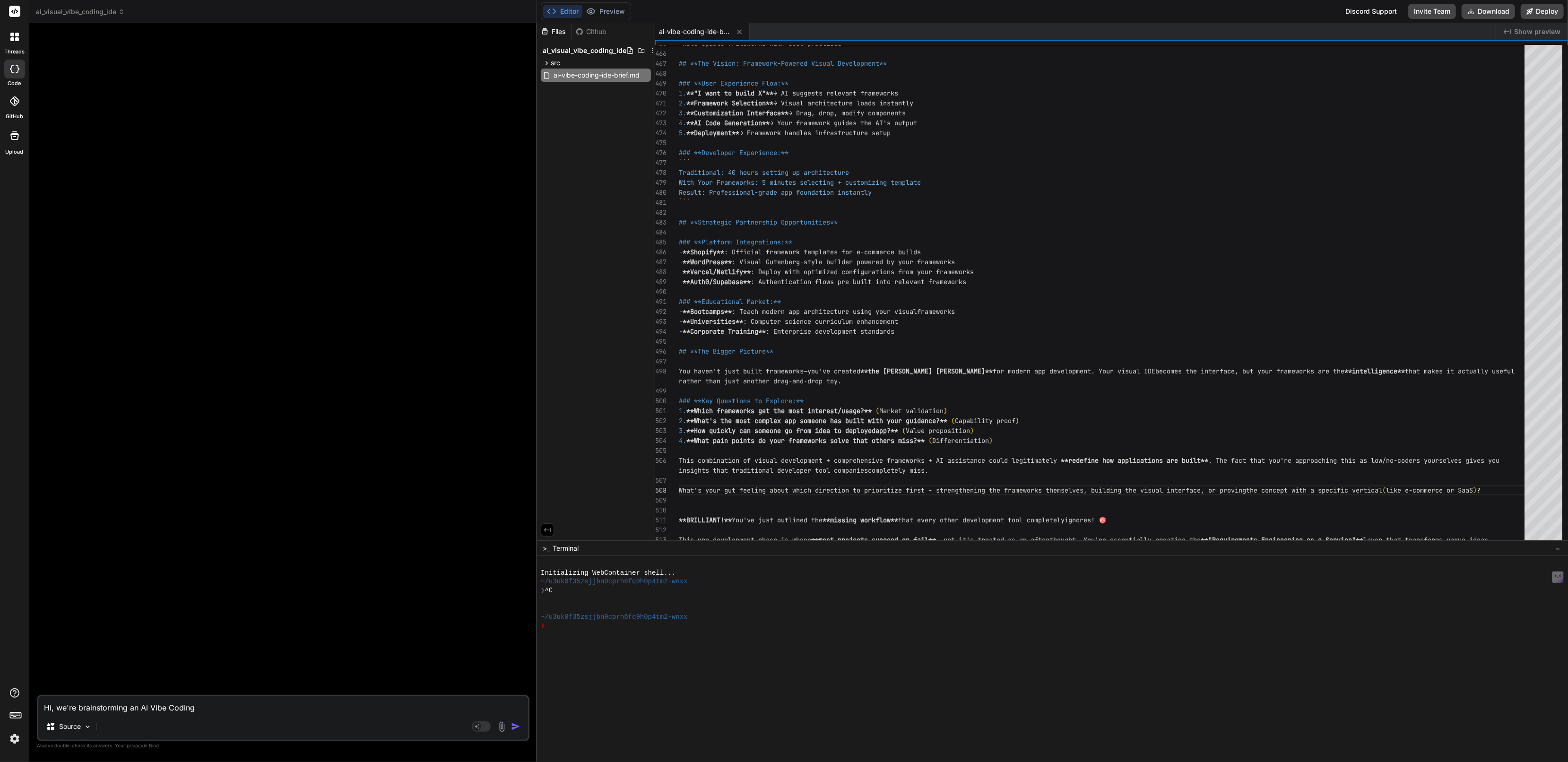
type textarea "x"
type textarea "Hi, we're brainstorming an Ai Vibe Coding I"
type textarea "x"
type textarea "Hi, we're brainstorming an Ai Vibe Coding ID"
type textarea "x"
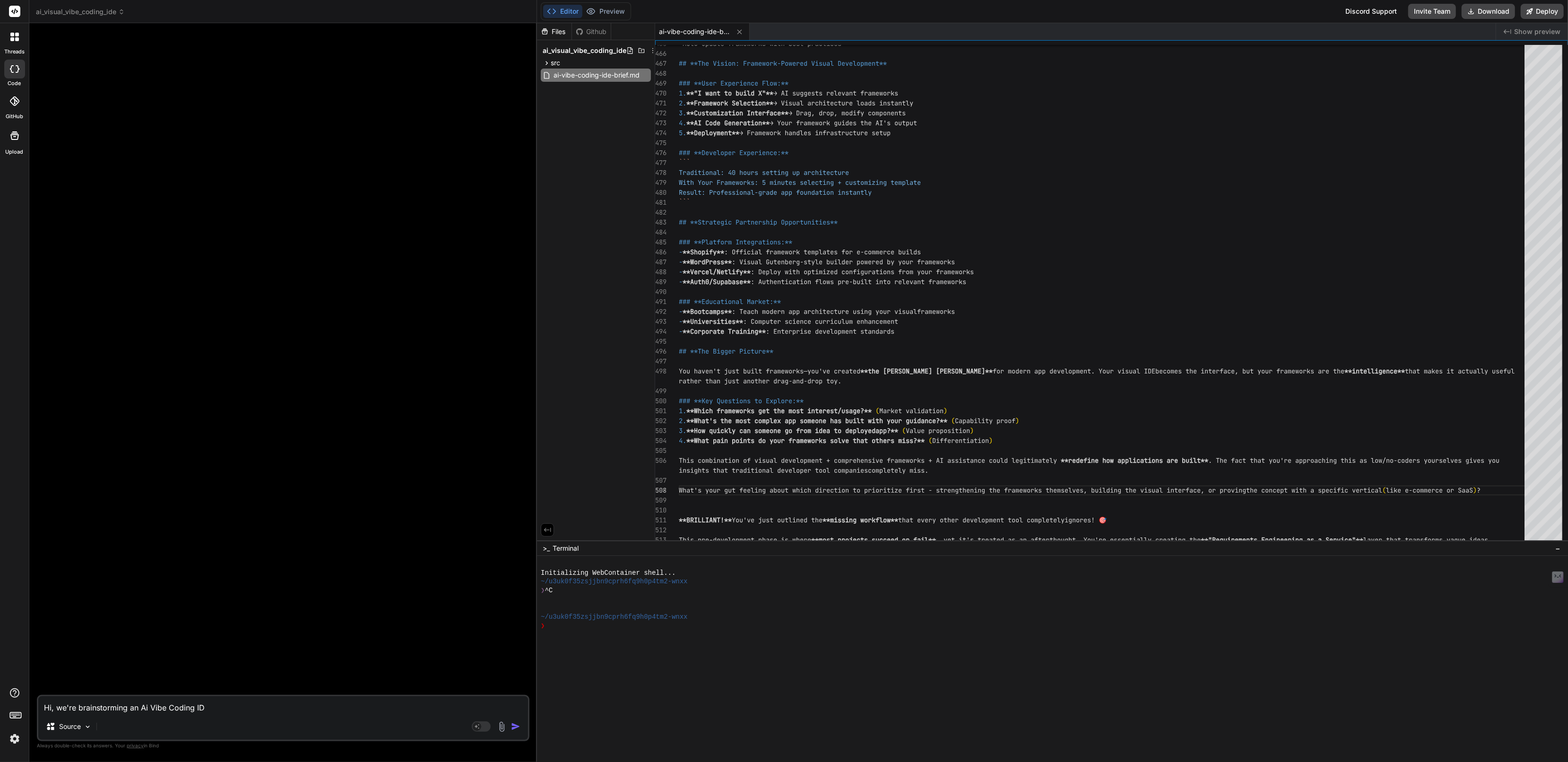
type textarea "Hi, we're brainstorming an Ai Vibe Coding IDE"
type textarea "x"
click at [153, 706] on textarea "Hi, we're brainstorming an Ai Vibe Coding IDE" at bounding box center [283, 705] width 489 height 17
type textarea "Hi, we're brainstorming an Ai VVibe Coding IDE"
type textarea "x"
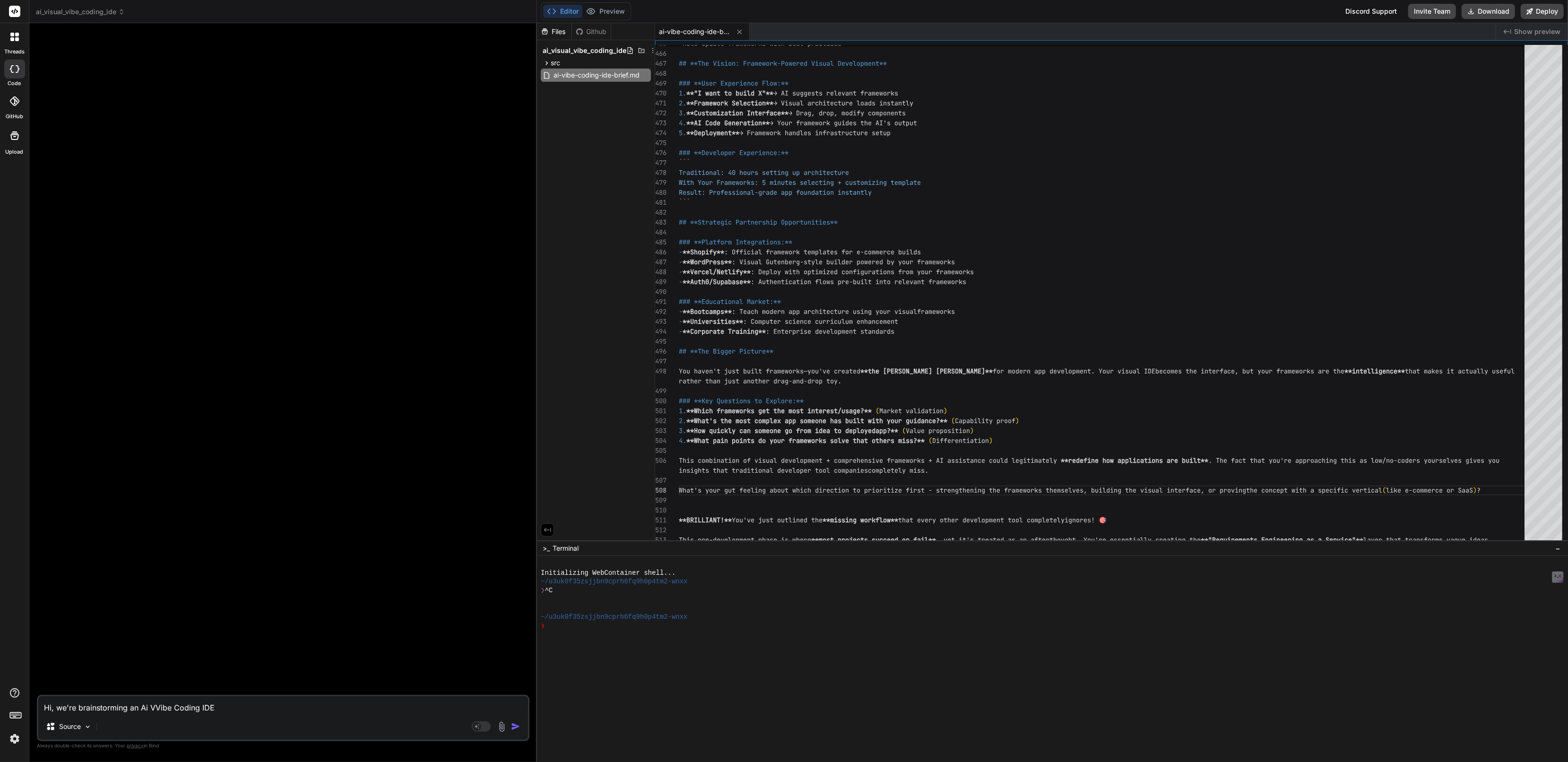
type textarea "Hi, we're brainstorming an Ai ViVibe Coding IDE"
type textarea "x"
type textarea "Hi, we're brainstorming an Ai VisVibe Coding IDE"
type textarea "x"
type textarea "Hi, we're brainstorming an Ai VisuVibe Coding IDE"
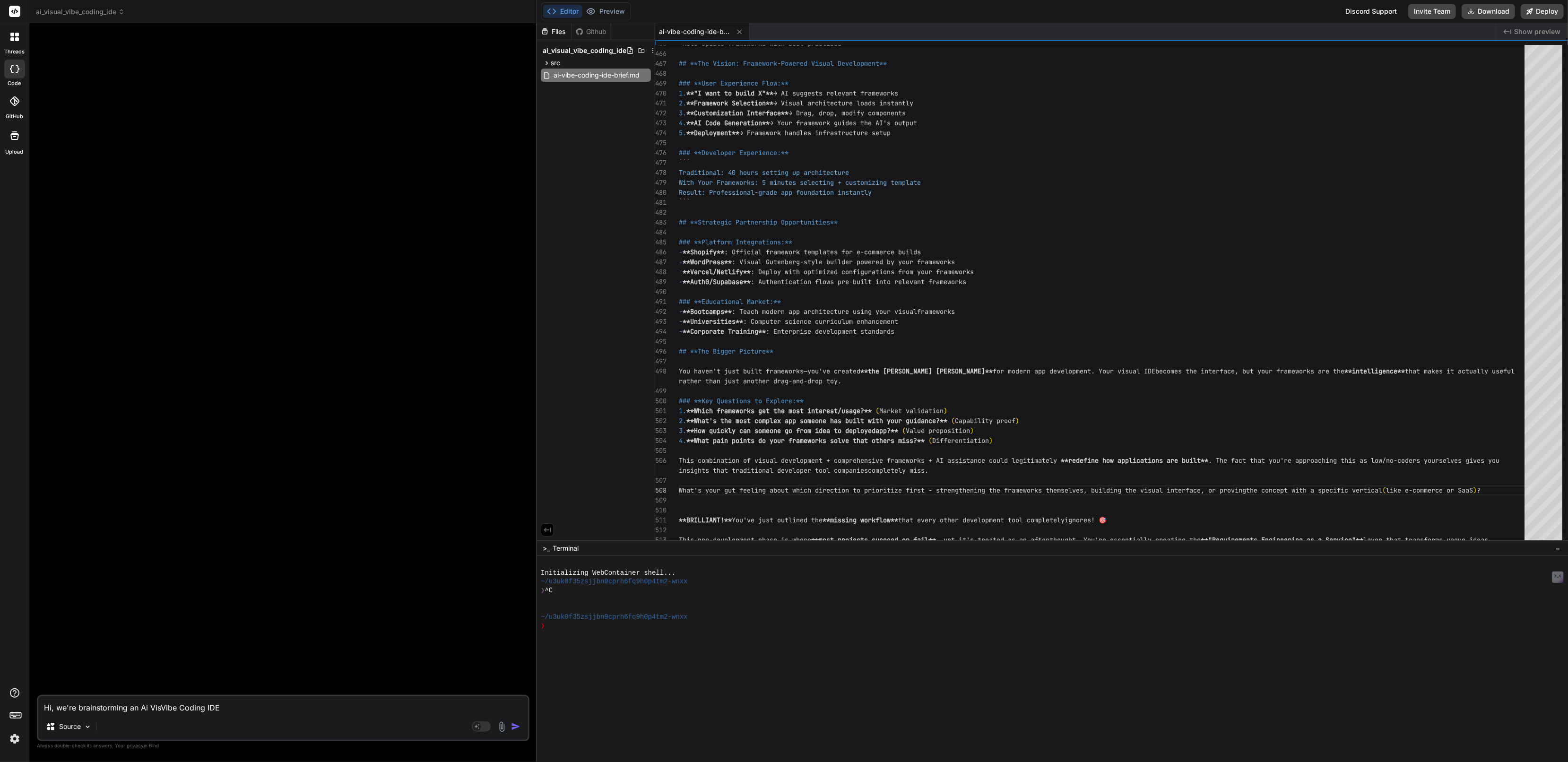
type textarea "x"
type textarea "Hi, we're brainstorming an Ai VisuaVibe Coding IDE"
type textarea "x"
type textarea "Hi, we're brainstorming an Ai VisualVibe Coding IDE"
type textarea "x"
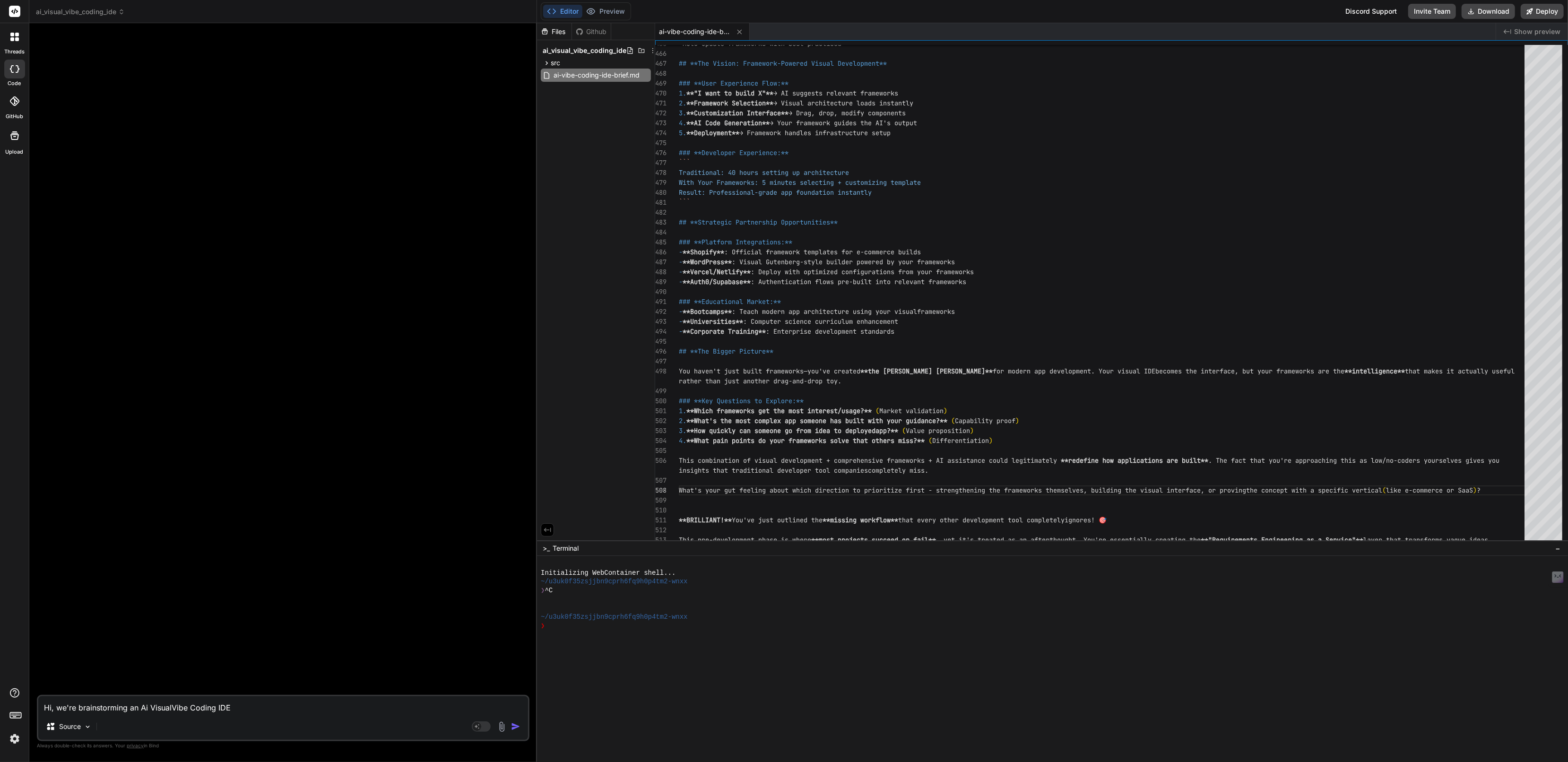
type textarea "Hi, we're brainstorming an Ai Visual Vibe Coding IDE"
type textarea "x"
click at [247, 705] on textarea "Hi, we're brainstorming an Ai Visual Vibe Coding IDE" at bounding box center [283, 705] width 489 height 17
type textarea "Hi, we're brainstorming an Ai Visual Vibe Coding IDE"
type textarea "x"
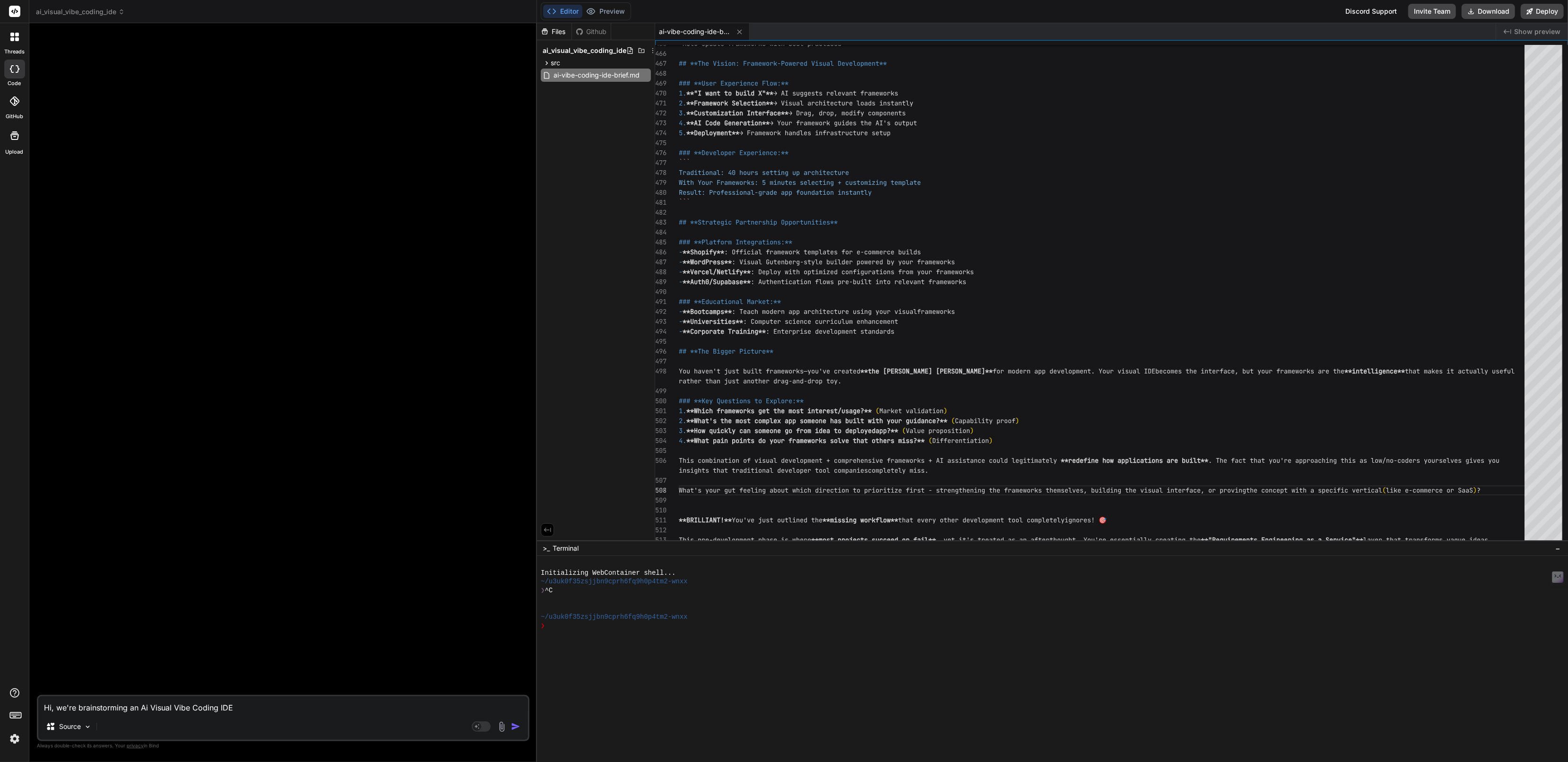
type textarea "Hi, we're brainstorming an Ai Visual Vibe Coding IDE f"
type textarea "x"
type textarea "Hi, we're brainstorming an Ai Visual Vibe Coding IDE fo"
type textarea "x"
type textarea "Hi, we're brainstorming an Ai Visual Vibe Coding IDE for"
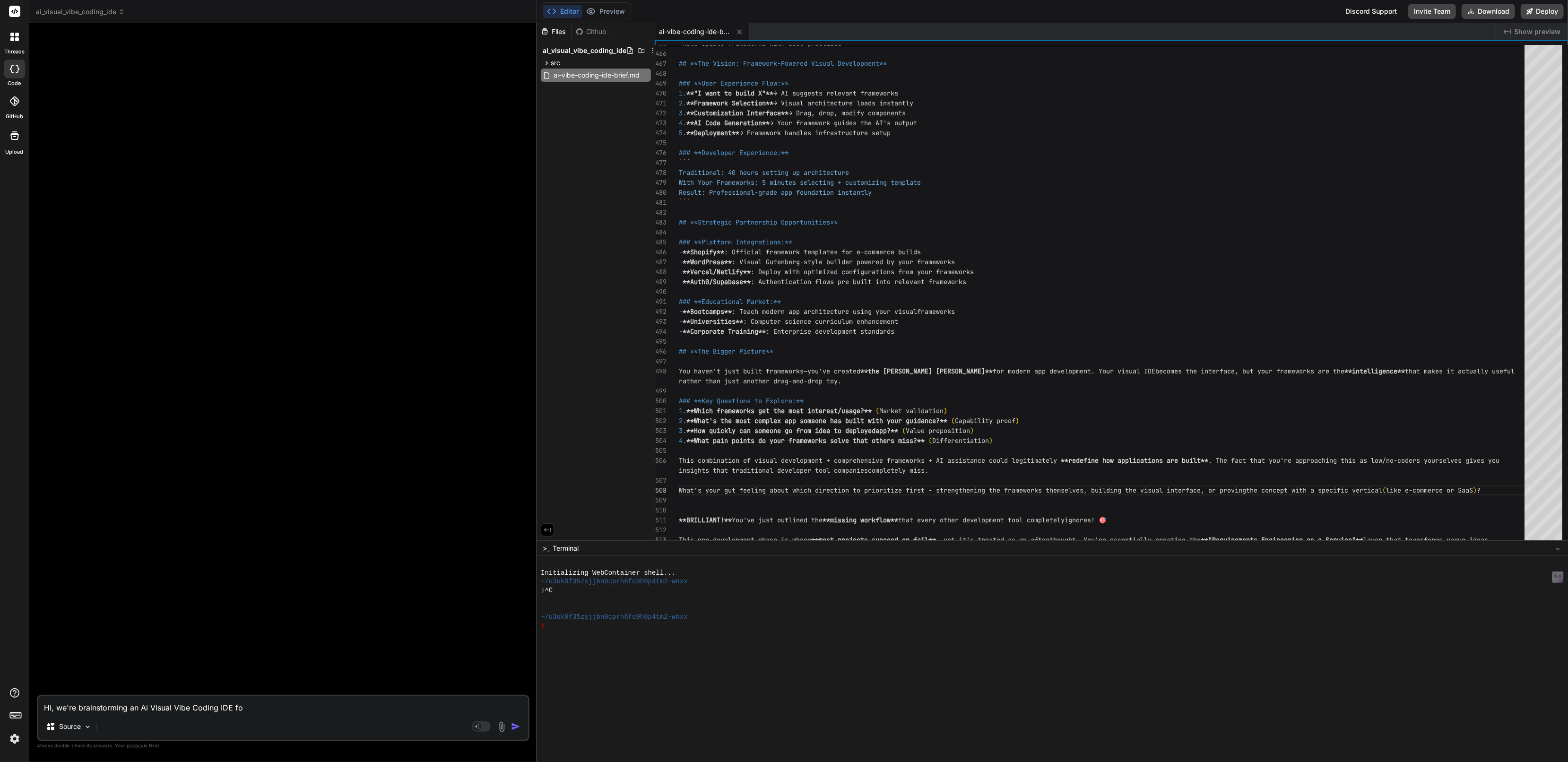
type textarea "x"
type textarea "Hi, we're brainstorming an Ai Visual Vibe Coding IDE for"
type textarea "x"
type textarea "Hi, we're brainstorming an Ai Visual Vibe Coding IDE for L"
type textarea "x"
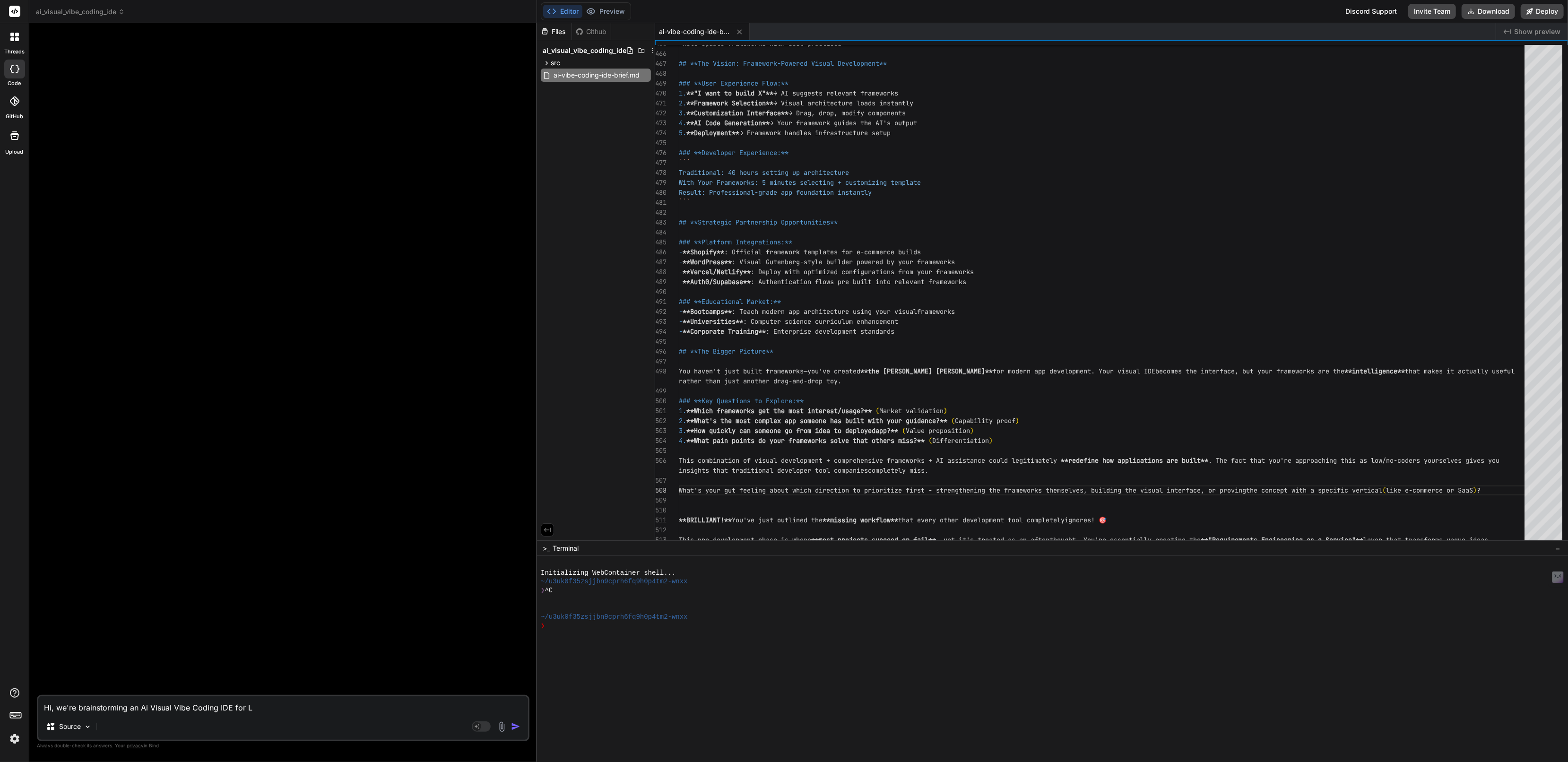
type textarea "Hi, we're brainstorming an Ai Visual Vibe Coding IDE for Lo"
type textarea "x"
type textarea "Hi, we're brainstorming an Ai Visual Vibe Coding IDE for Low"
type textarea "x"
type textarea "Hi, we're brainstorming an Ai Visual Vibe Coding IDE for Low/"
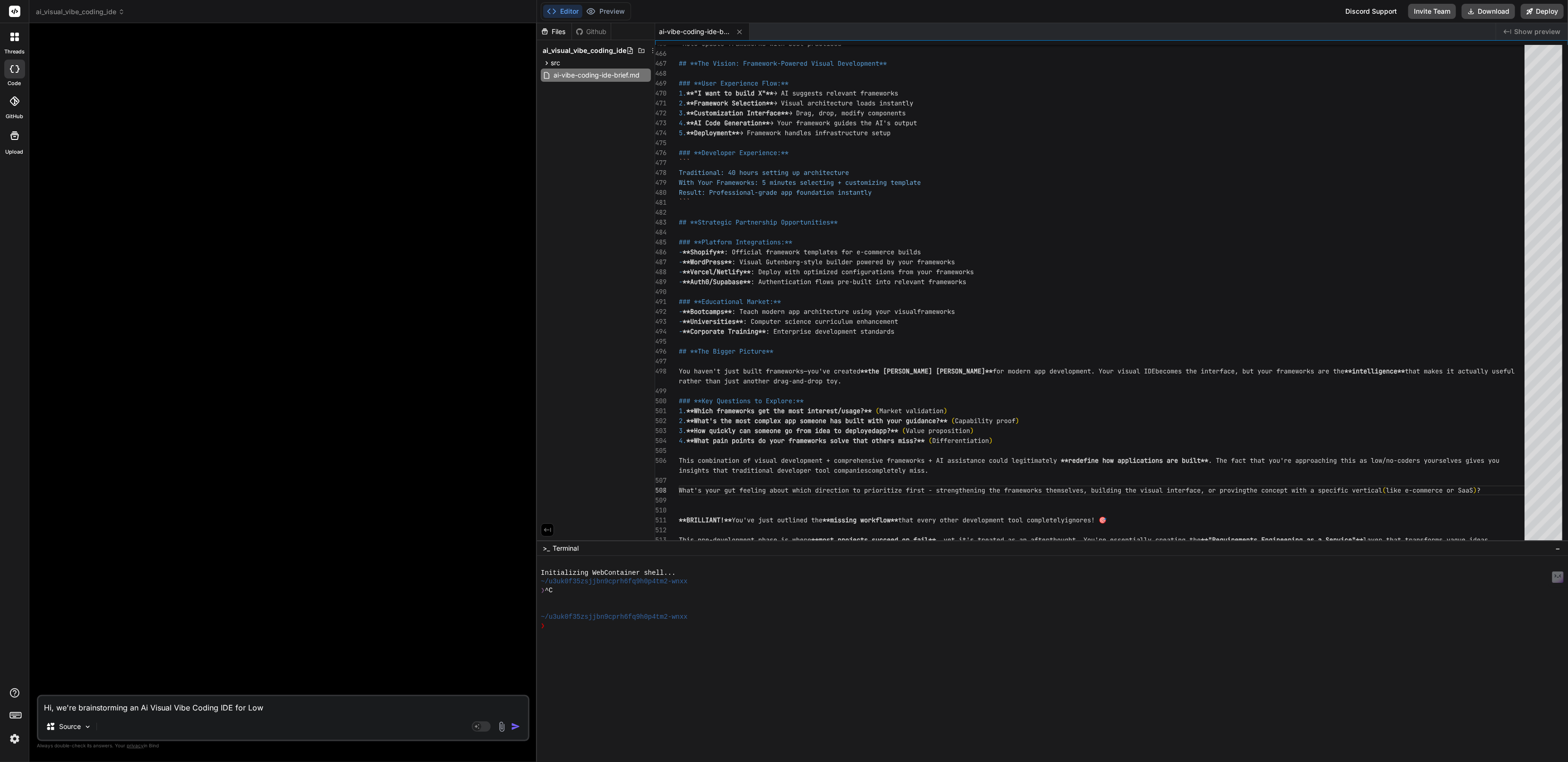
type textarea "x"
type textarea "Hi, we're brainstorming an Ai Visual Vibe Coding IDE for Low/M"
type textarea "x"
type textarea "Hi, we're brainstorming an Ai Visual Vibe Coding IDE for Low/"
type textarea "x"
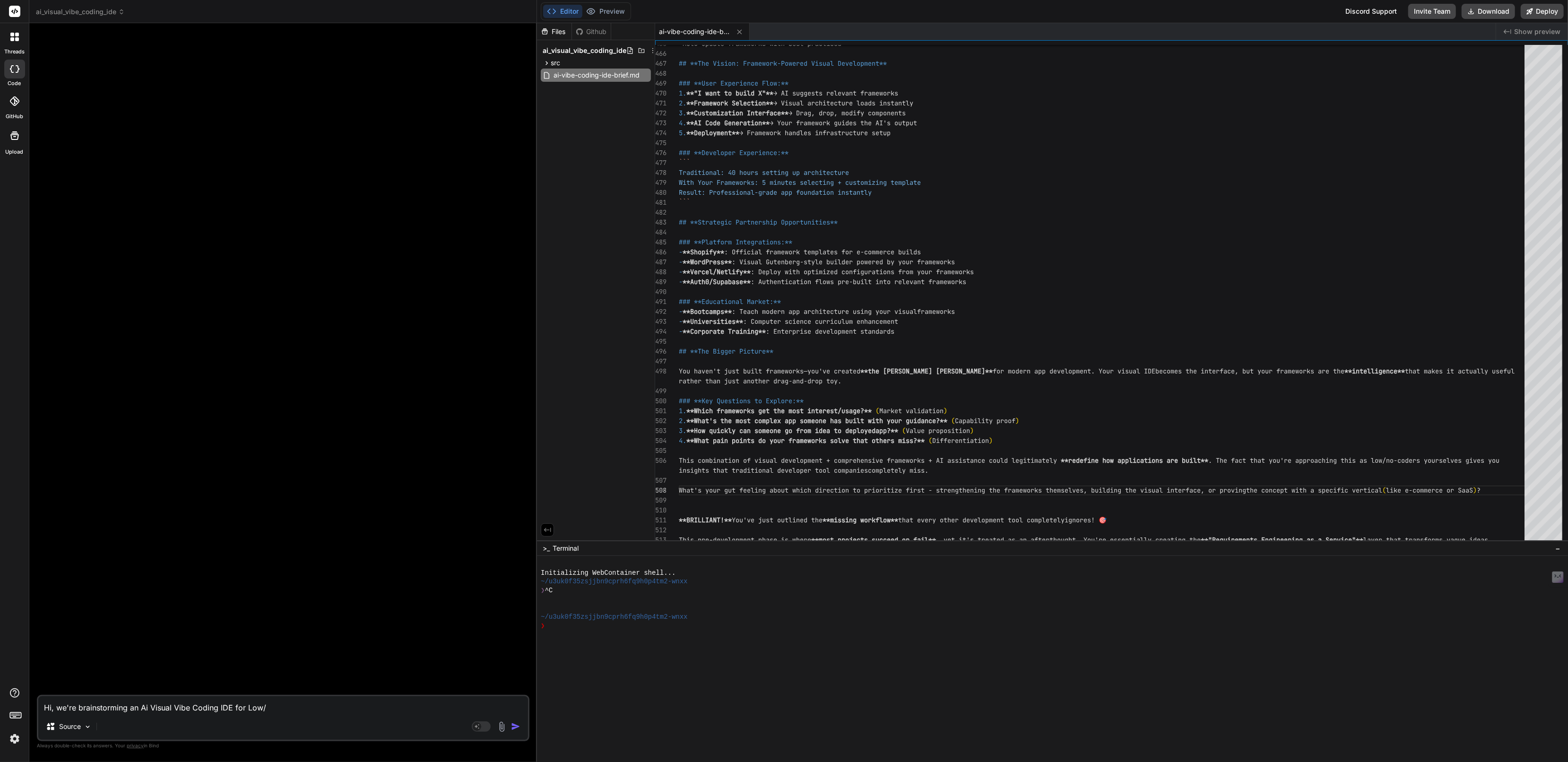
type textarea "Hi, we're brainstorming an Ai Visual Vibe Coding IDE for Low/N"
type textarea "x"
type textarea "Hi, we're brainstorming an Ai Visual Vibe Coding IDE for Low/No"
type textarea "x"
type textarea "Hi, we're brainstorming an Ai Visual Vibe Coding IDE for Low/No-"
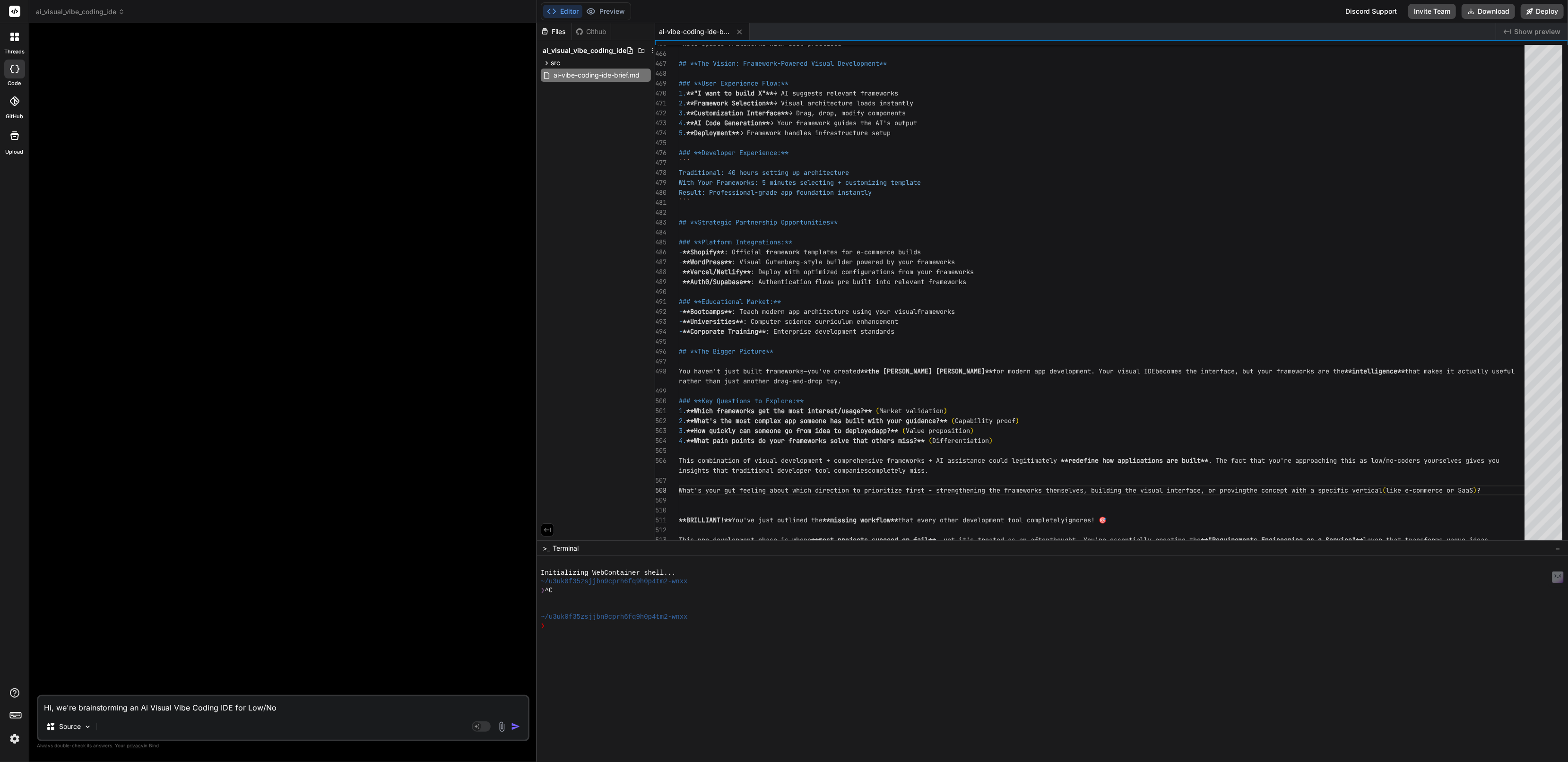
type textarea "x"
type textarea "Hi, we're brainstorming an Ai Visual Vibe Coding IDE for Low/No-C"
type textarea "x"
type textarea "Hi, we're brainstorming an Ai Visual Vibe Coding IDE for Low/No-Co"
type textarea "x"
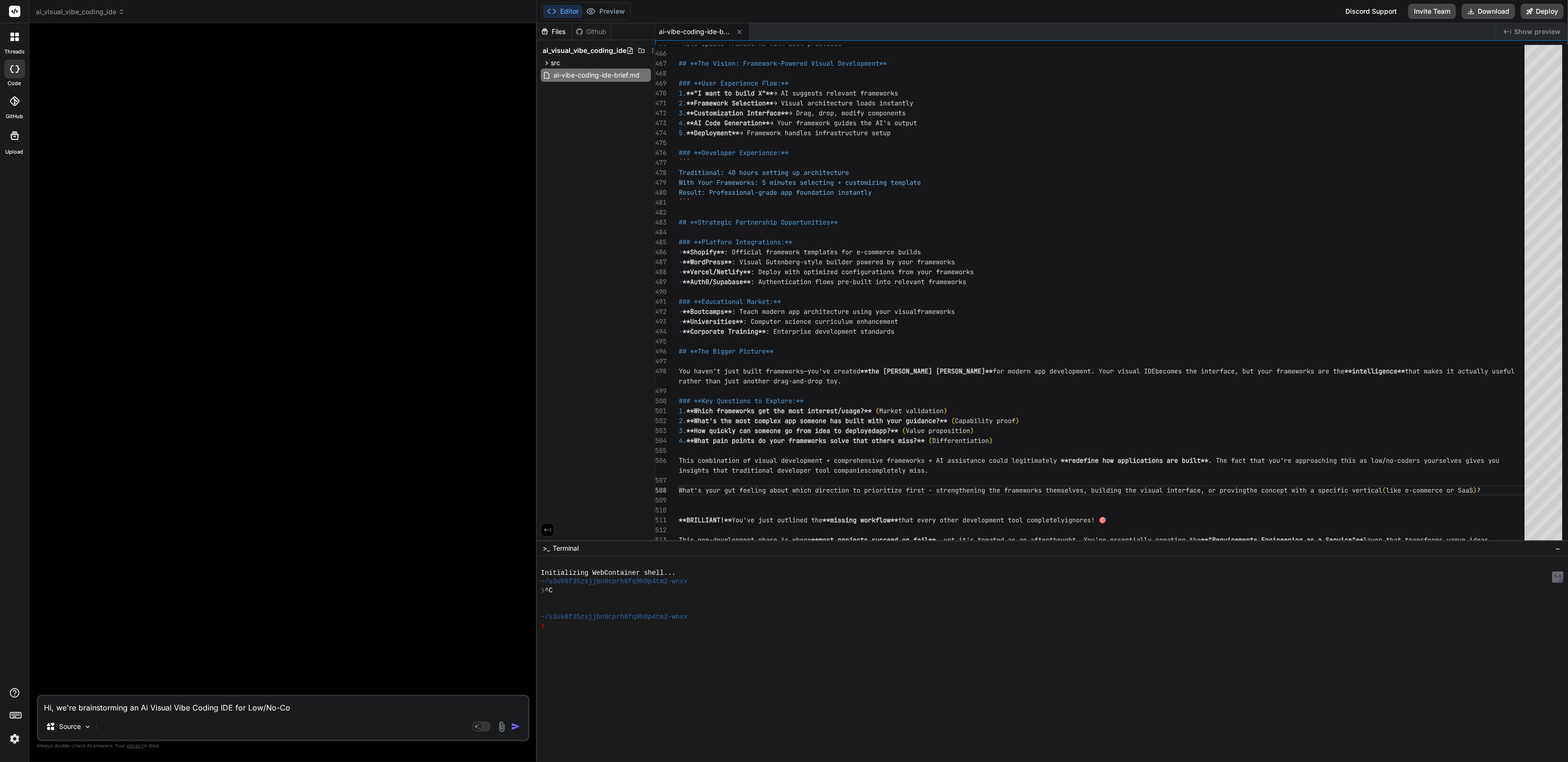
type textarea "Hi, we're brainstorming an Ai Visual Vibe Coding IDE for Low/No-Cod"
type textarea "x"
type textarea "Hi, we're brainstorming an Ai Visual Vibe Coding IDE for Low/No-Code"
type textarea "x"
type textarea "Hi, we're brainstorming an Ai Visual Vibe Coding IDE for Low/No-Coder"
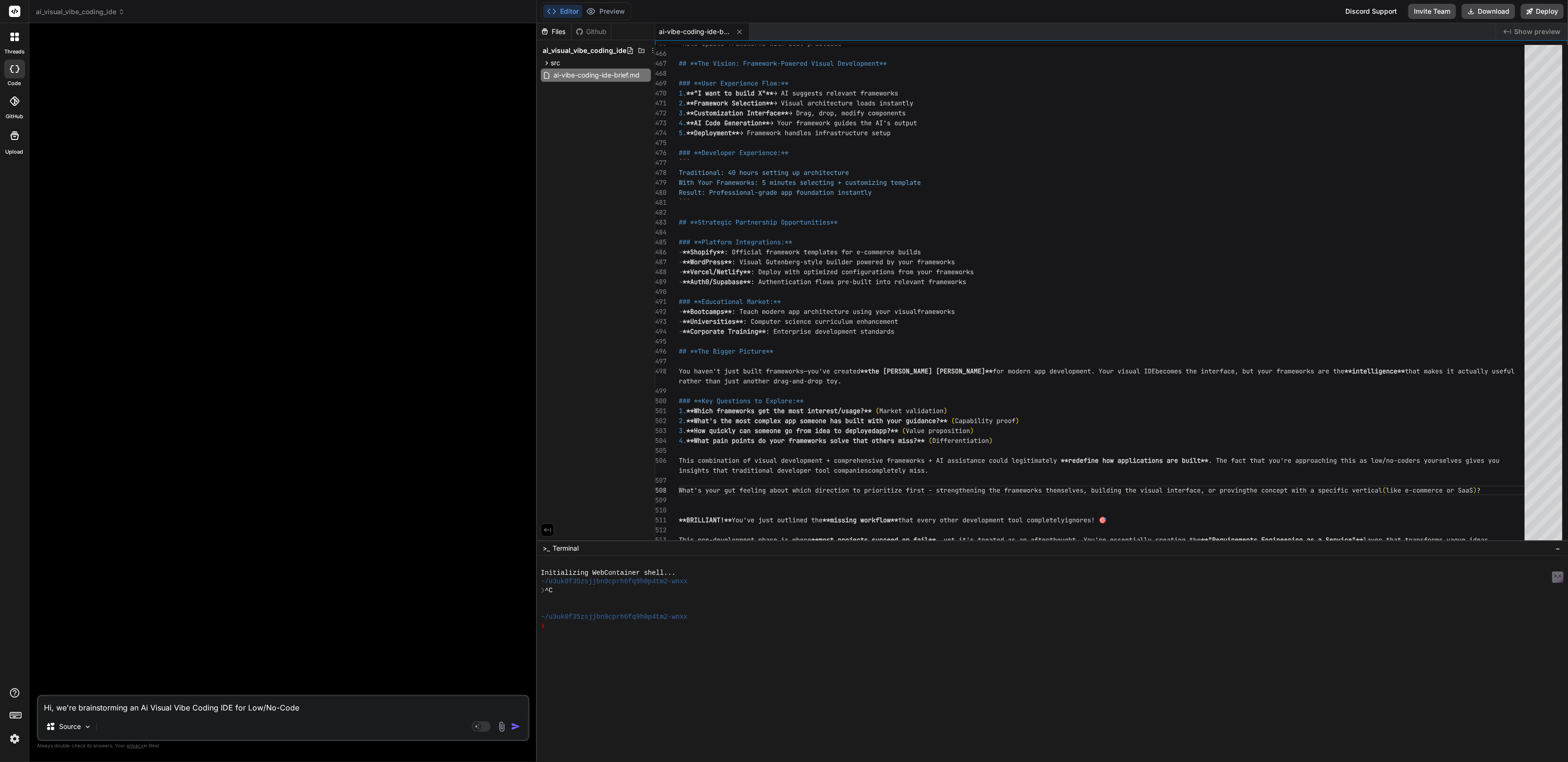
type textarea "x"
type textarea "Hi, we're brainstorming an Ai Visual Vibe Coding IDE for Low/No-Coders"
type textarea "x"
type textarea "Hi, we're brainstorming an Ai Visual Vibe Coding IDE for Low/No-Coders"
type textarea "x"
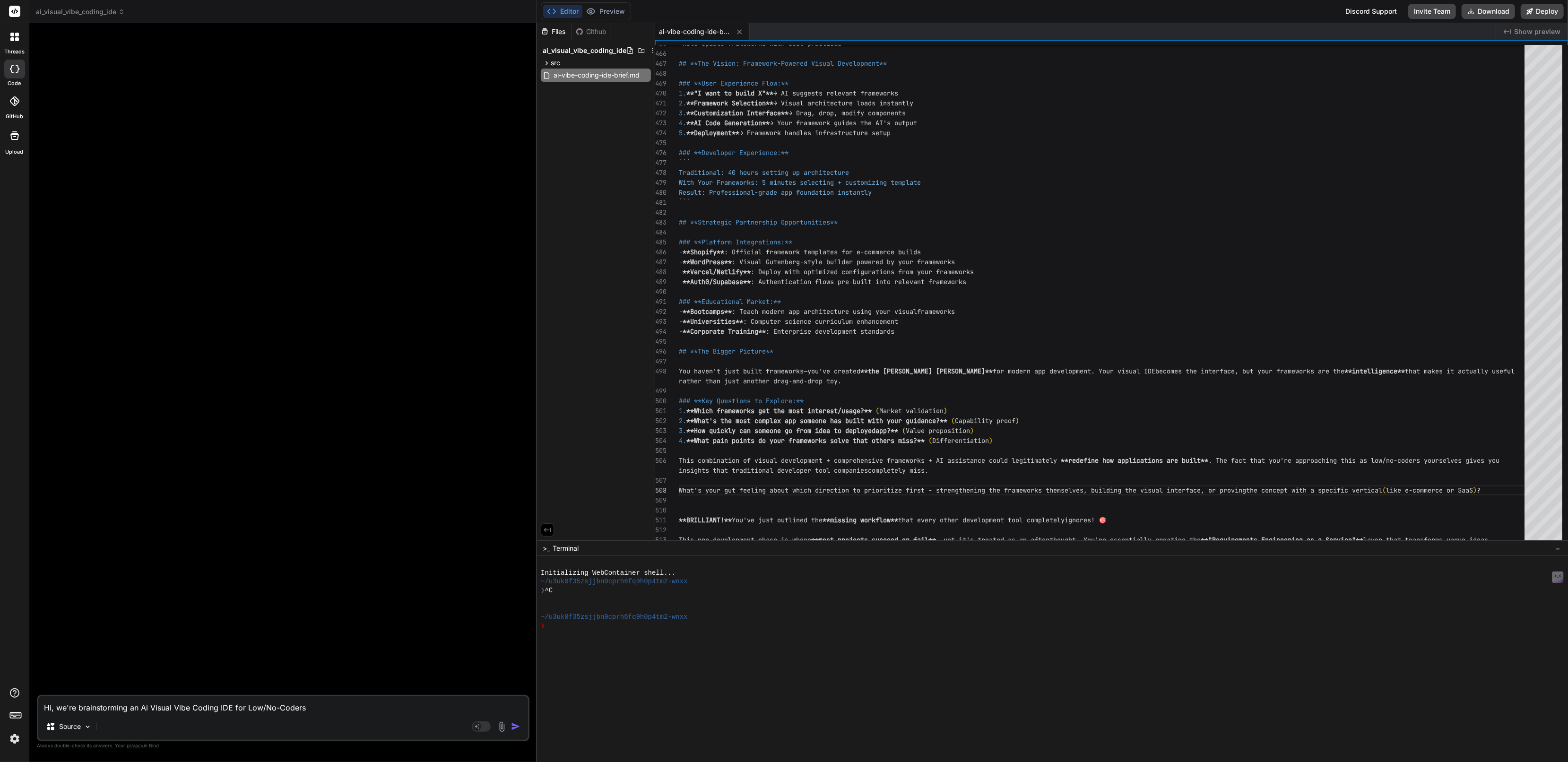
type textarea "Hi, we're brainstorming an Ai Visual Vibe Coding IDE for Low/No-Coders l"
type textarea "x"
type textarea "Hi, we're brainstorming an Ai Visual Vibe Coding IDE for Low/No-Coders li"
type textarea "x"
type textarea "Hi, we're brainstorming an Ai Visual Vibe Coding IDE for Low/No-Coders lik"
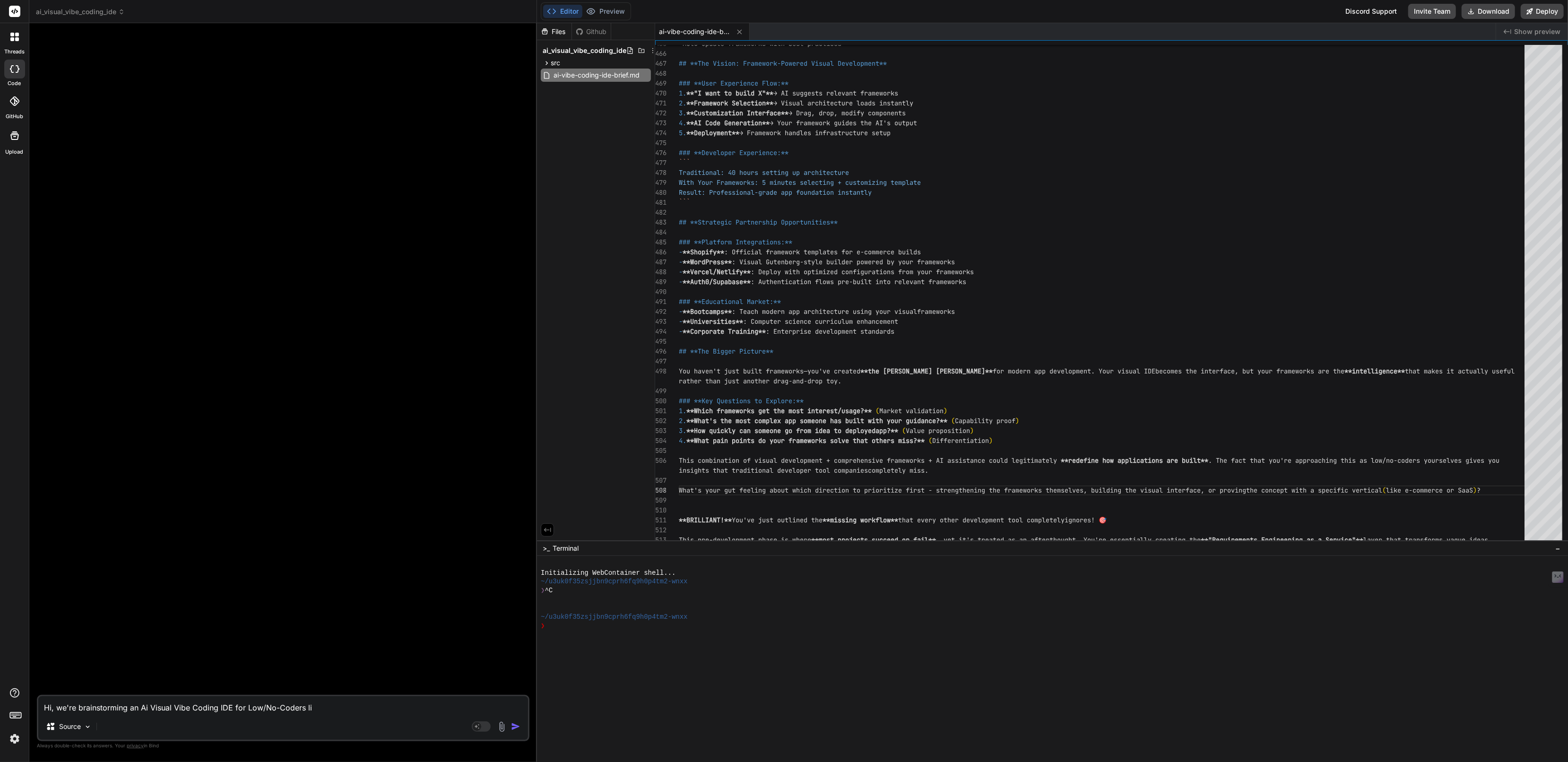
type textarea "x"
type textarea "Hi, we're brainstorming an Ai Visual Vibe Coding IDE for Low/No-Coders like"
type textarea "x"
type textarea "Hi, we're brainstorming an Ai Visual Vibe Coding IDE for Low/No-Coders like"
type textarea "x"
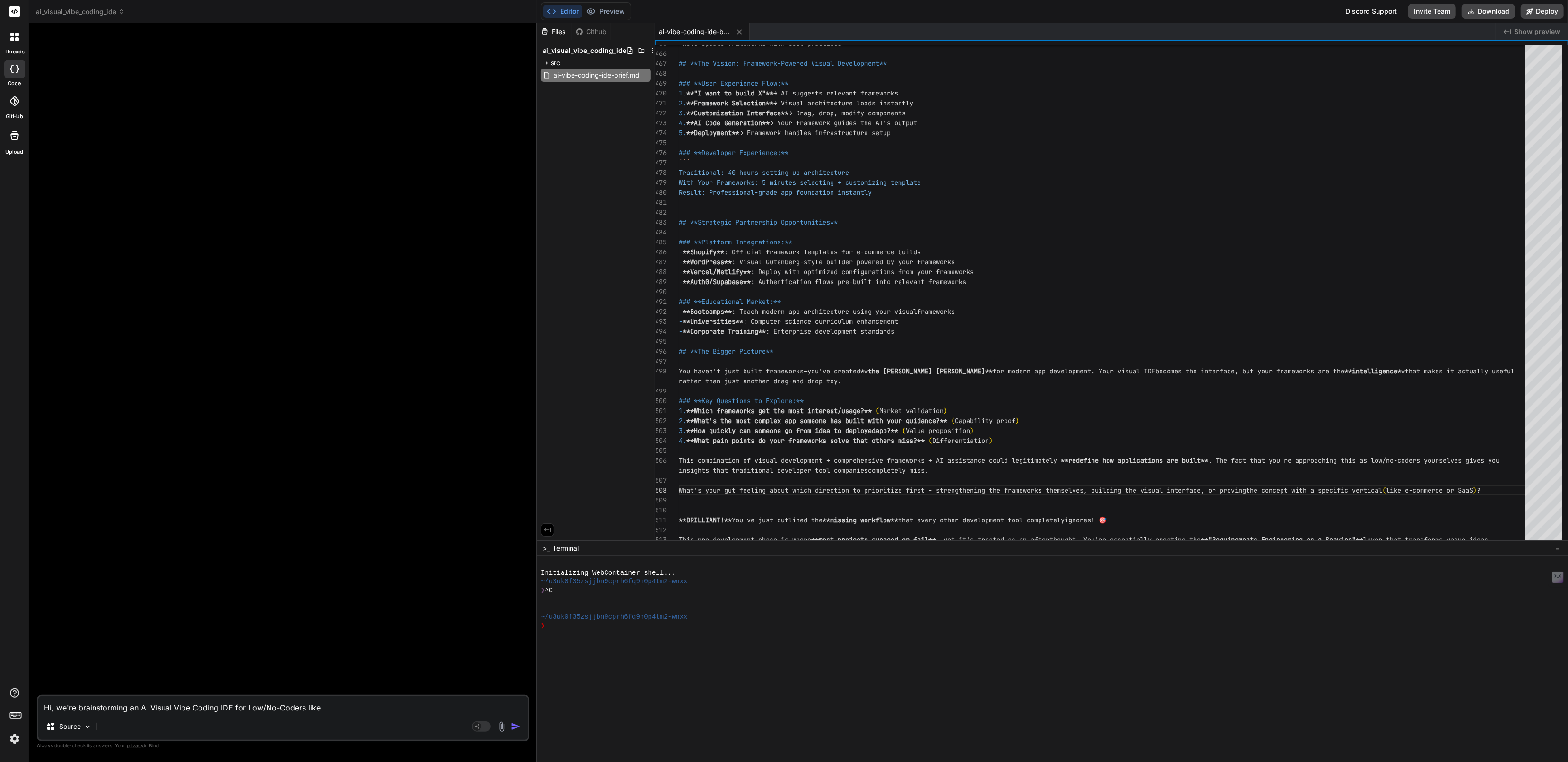
type textarea "Hi, we're brainstorming an Ai Visual Vibe Coding IDE for Low/No-Coders like u"
type textarea "x"
type textarea "Hi, we're brainstorming an Ai Visual Vibe Coding IDE for Low/No-Coders like us"
type textarea "x"
click at [277, 708] on textarea "Hi, we're brainstorming an Ai Visual Vibe Coding IDE for Low/No-Coders like us" at bounding box center [283, 705] width 489 height 17
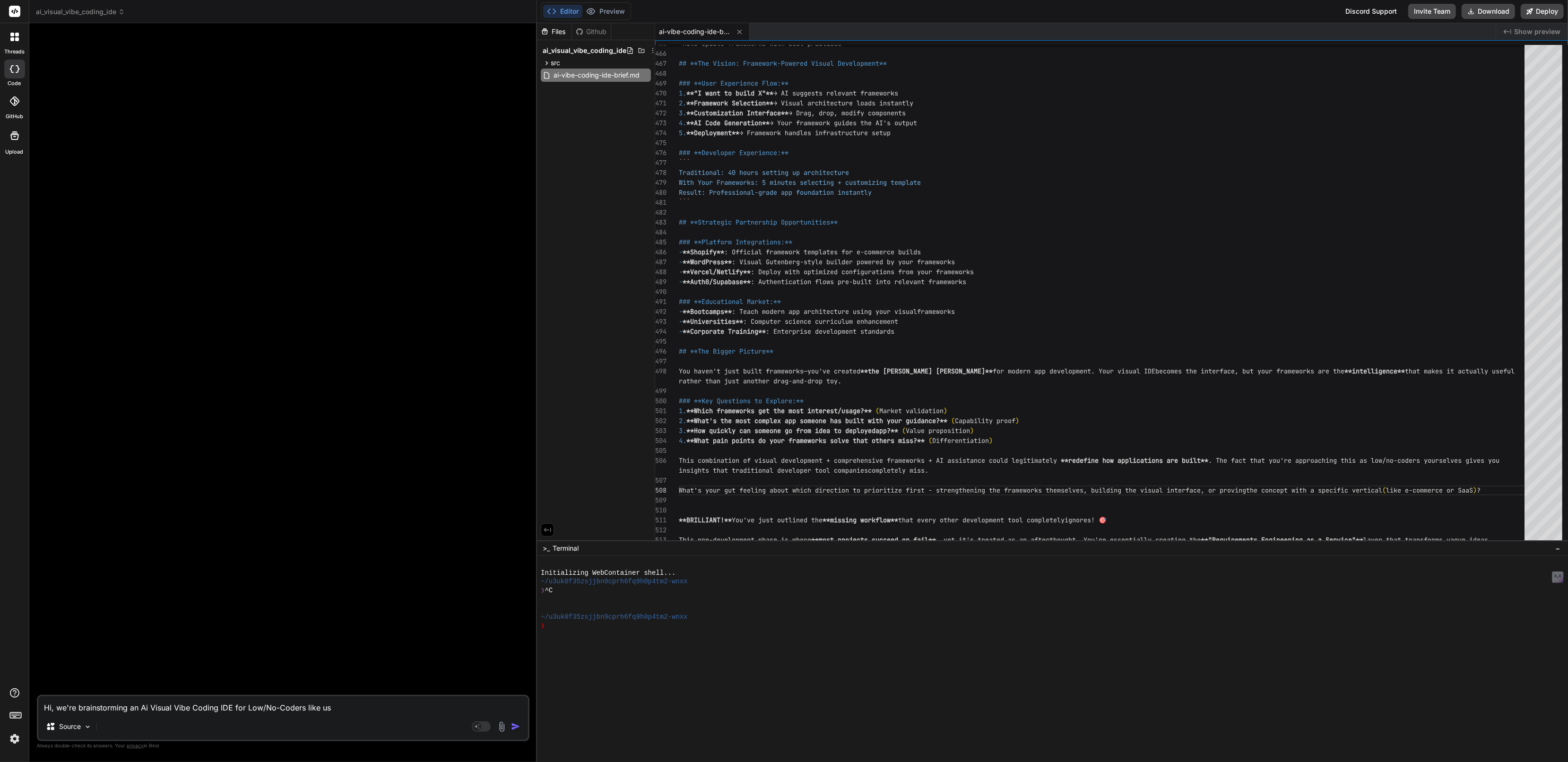
type textarea "Hi, we're brainstorming an Ai Visual Vibe Coding IDE for Low/NoCoders like us"
type textarea "x"
type textarea "Hi, we're brainstorming an Ai Visual Vibe Coding IDE for Low/No Coders like us"
type textarea "x"
type textarea "Hi, we're brainstorming an Ai Visual Vibe Coding IDE for Low/NoCoders like us"
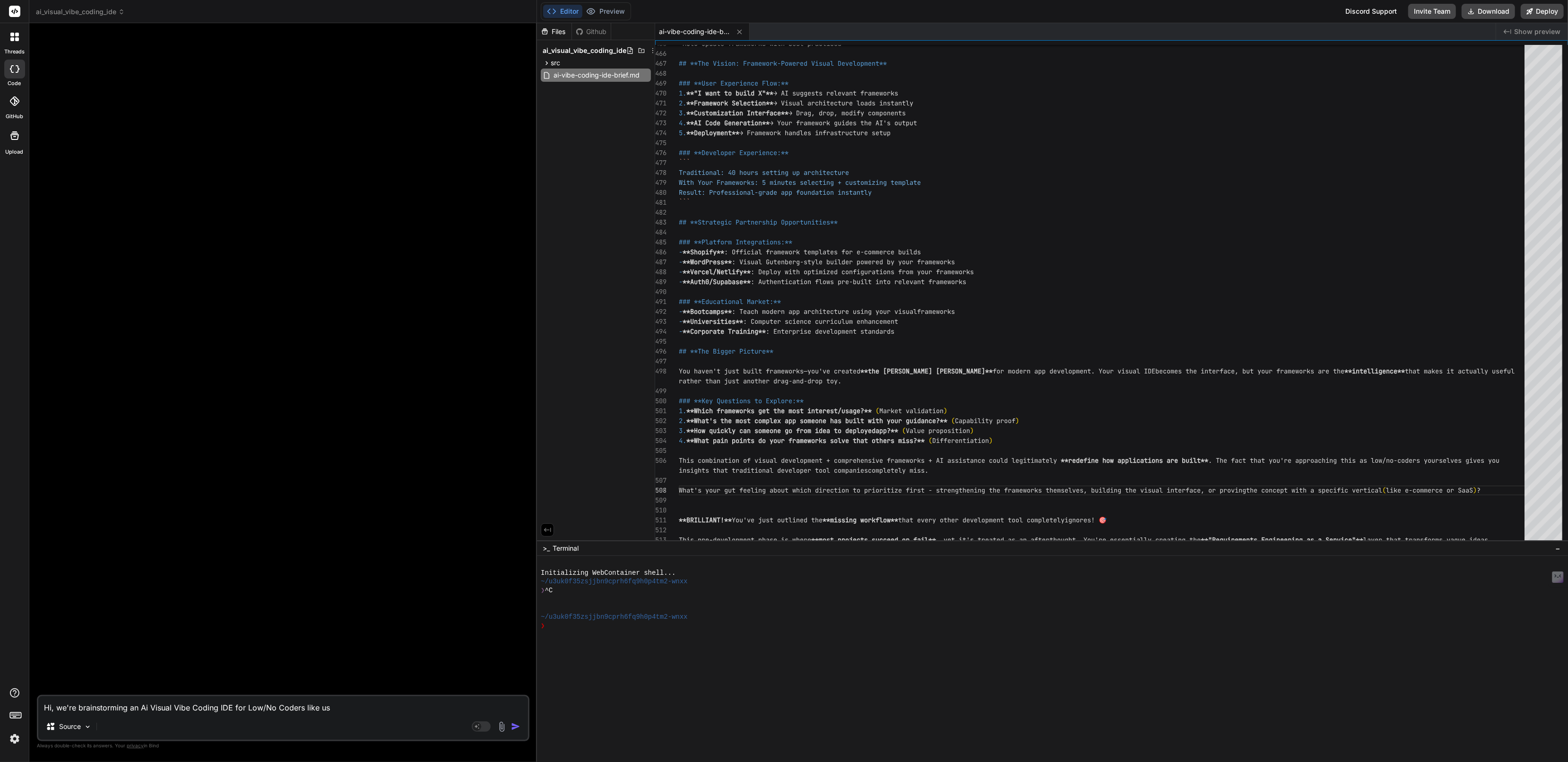
type textarea "x"
type textarea "Hi, we're brainstorming an Ai Visual Vibe Coding IDE for Low/No-Coders like us"
type textarea "x"
click at [340, 708] on textarea "Hi, we're brainstorming an Ai Visual Vibe Coding IDE for Low/No-Coders like us" at bounding box center [283, 705] width 489 height 17
type textarea "Hi, we're brainstorming an Ai Visual Vibe Coding IDE for Low/No-Coders like us."
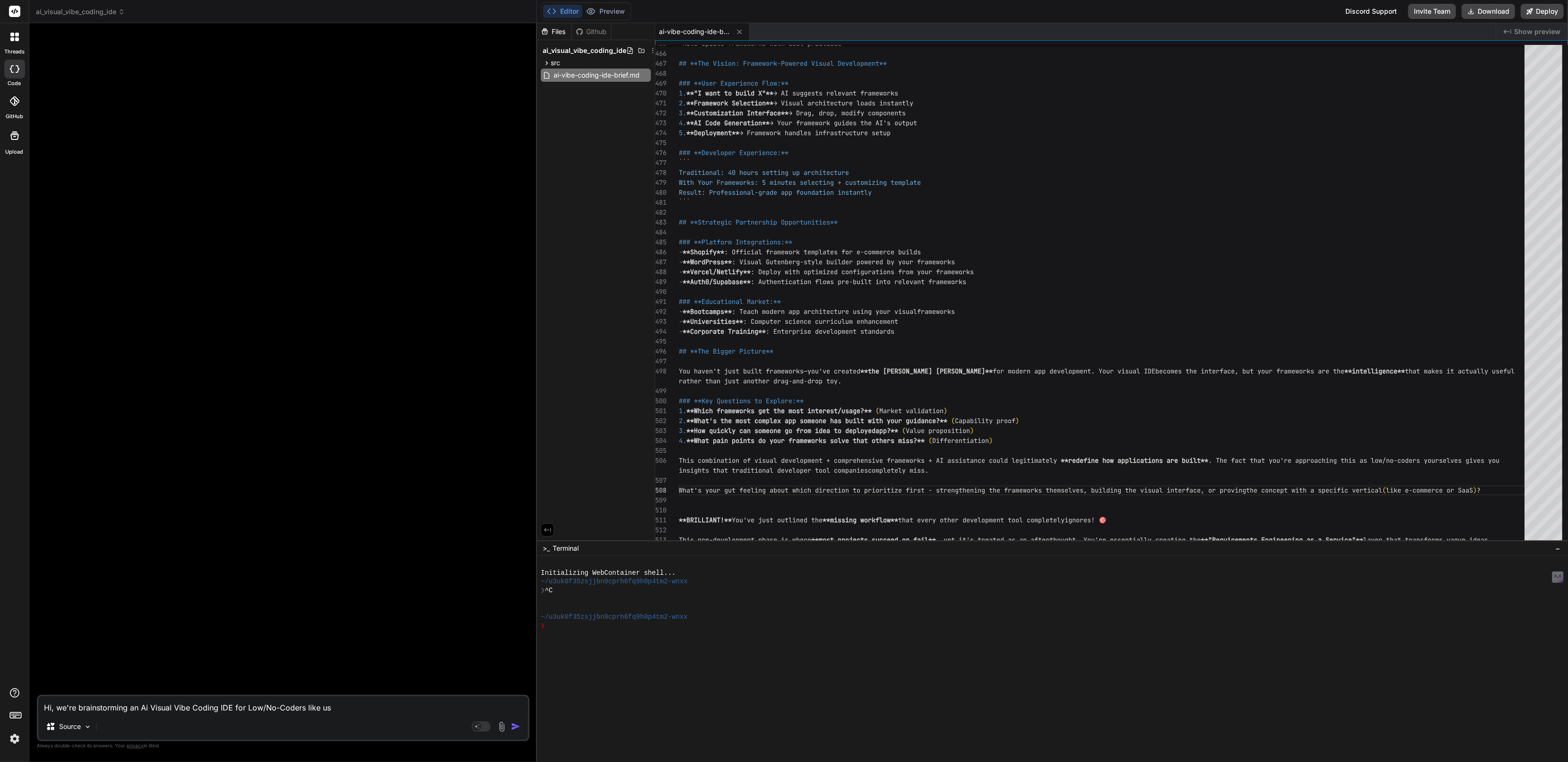
type textarea "x"
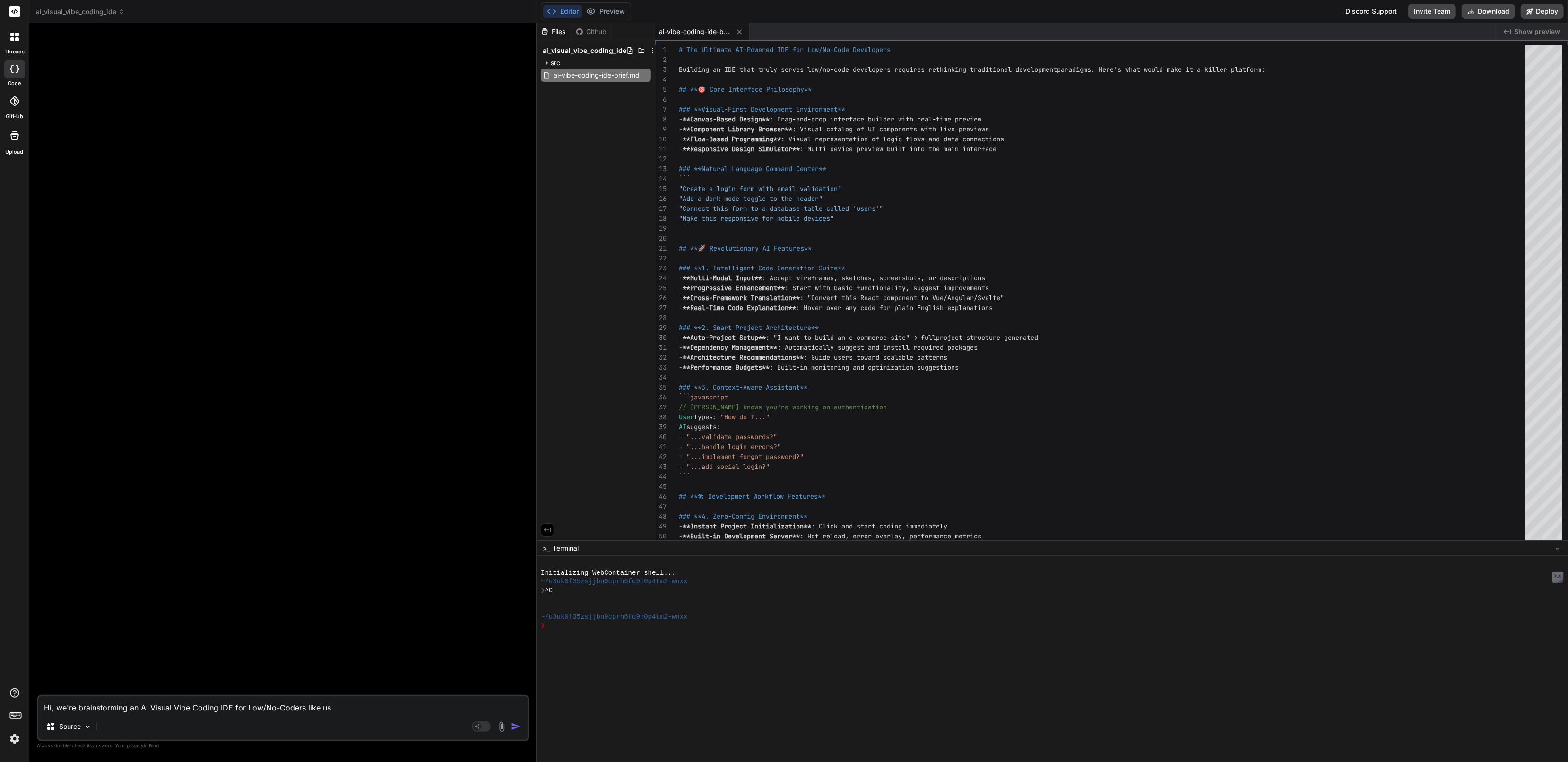
type textarea "Hi, we're brainstorming an Ai Visual Vibe Coding IDE for Low/No-Coders like us."
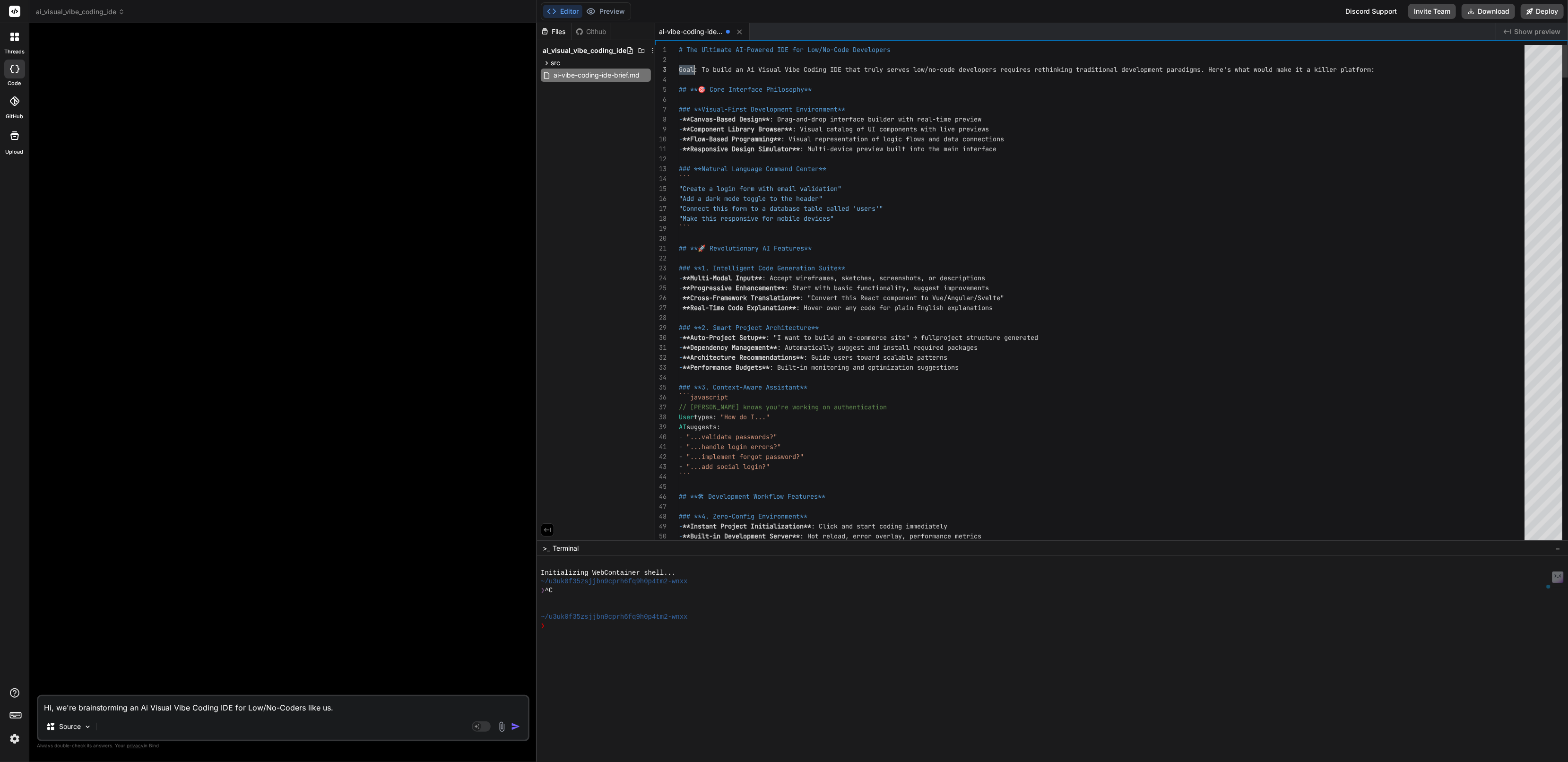
scroll to position [30, 0]
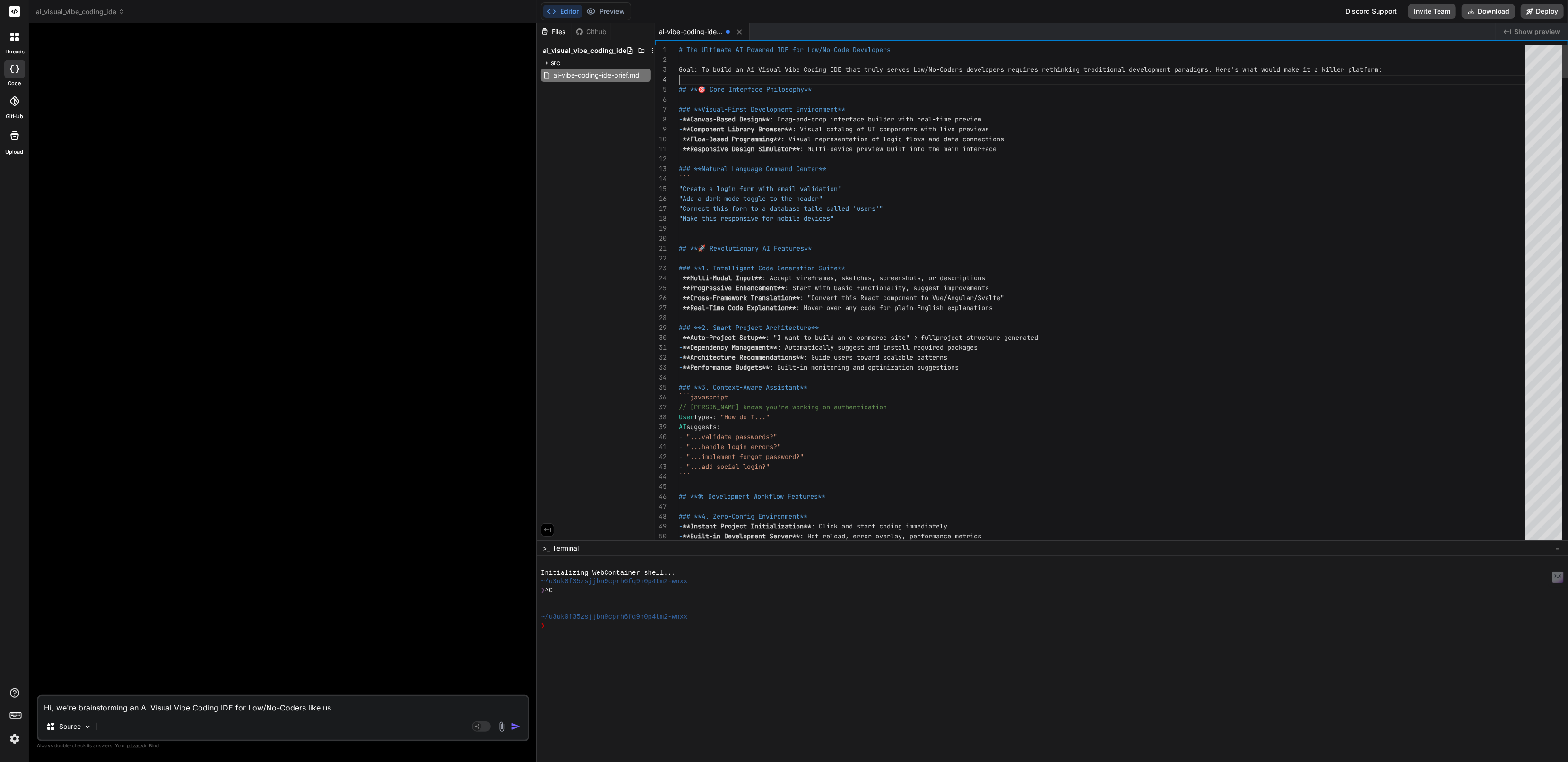
drag, startPoint x: 973, startPoint y: 70, endPoint x: 1003, endPoint y: 68, distance: 30.1
click at [1002, 68] on span "ruly serves Low/No-Coders developers requires reth" at bounding box center [962, 69] width 189 height 8
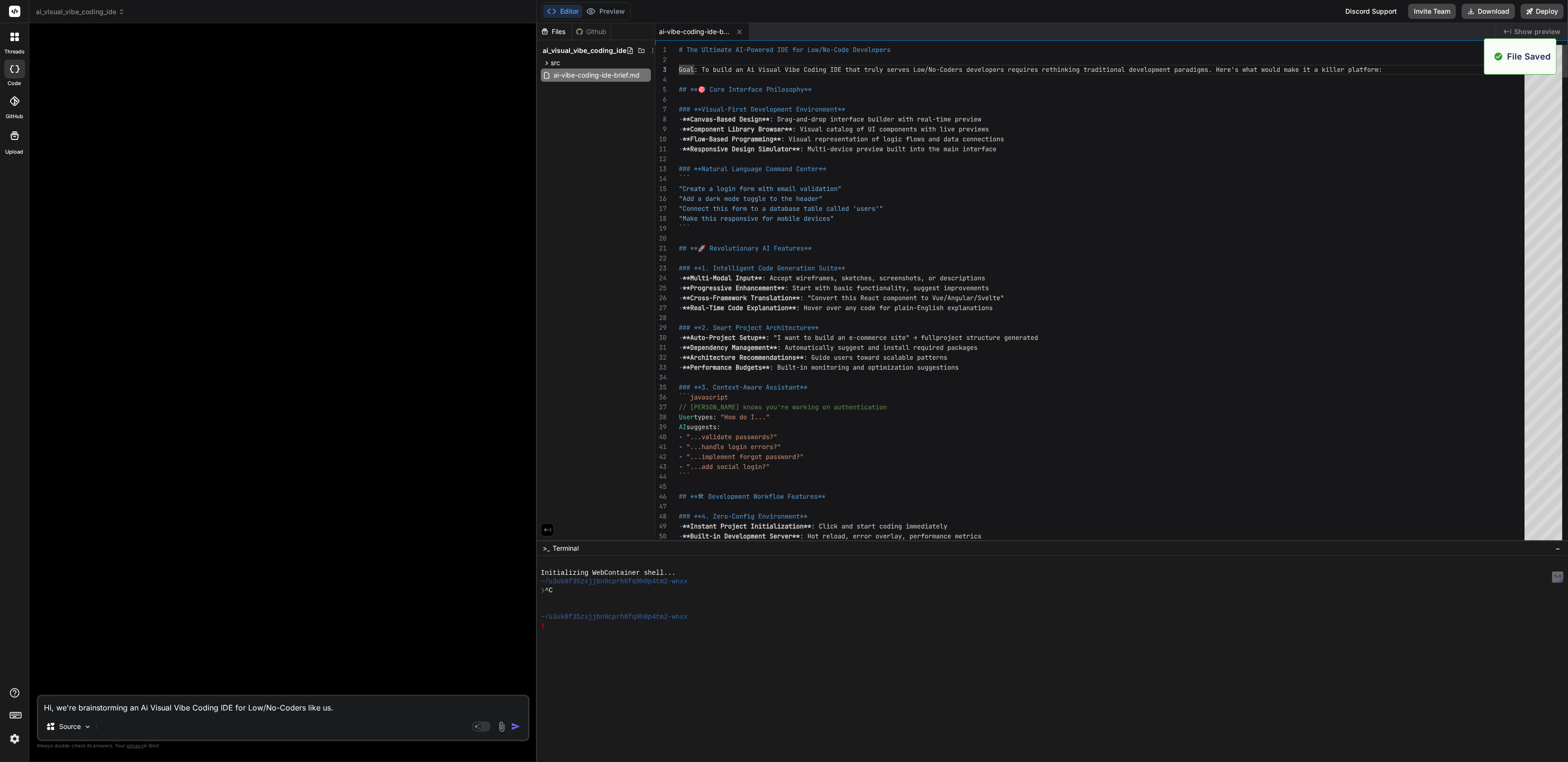
scroll to position [30, 0]
type textarea "# The Ultimate AI-Powered IDE for Low/No-Code Developers Goal: To build an Ai V…"
click at [337, 704] on textarea "Hi, we're brainstorming an Ai Visual Vibe Coding IDE for Low/No-Coders like us." at bounding box center [283, 705] width 489 height 17
type textarea "x"
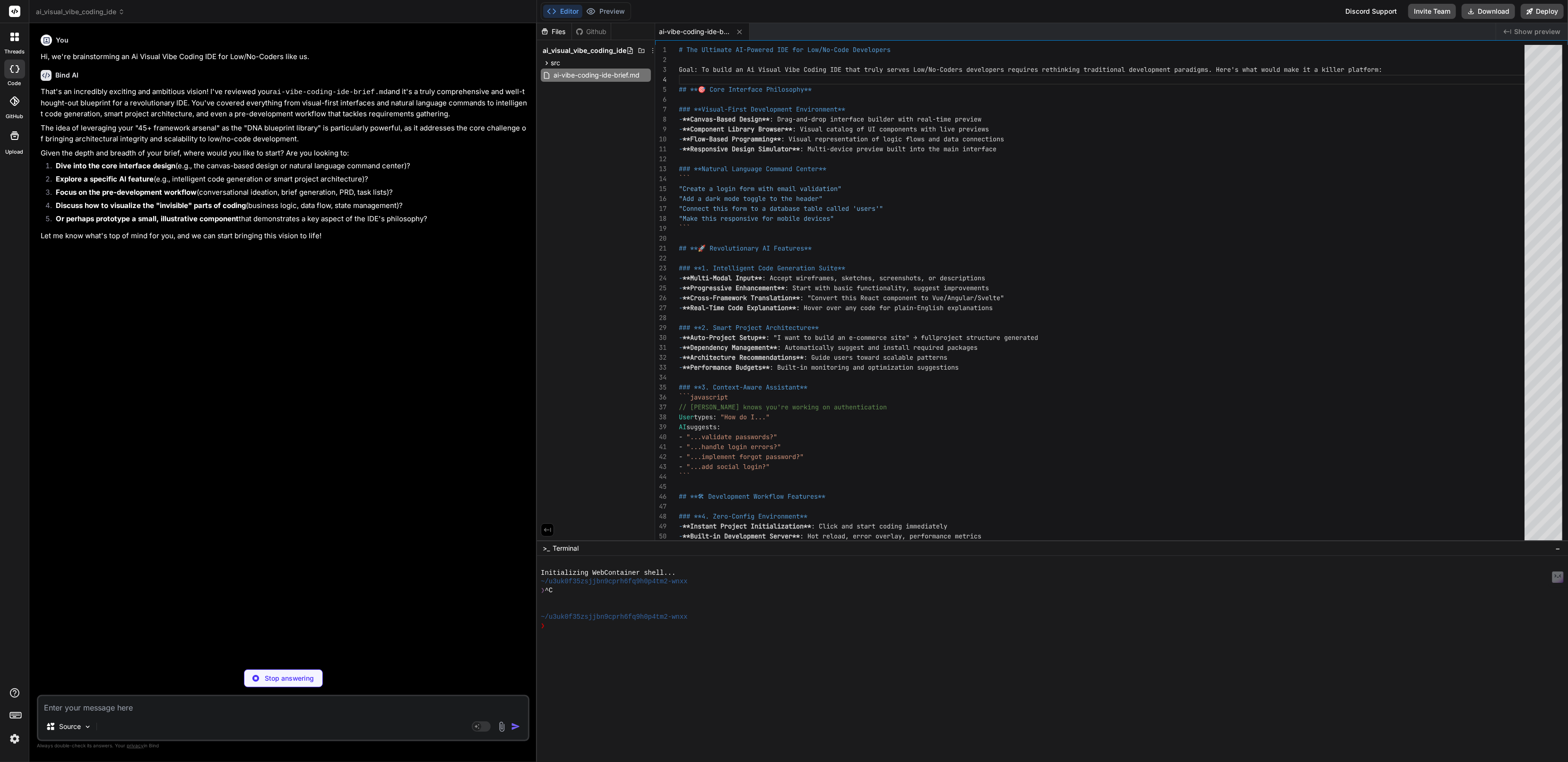
type textarea "x"
